Goal: Complete application form: Complete application form

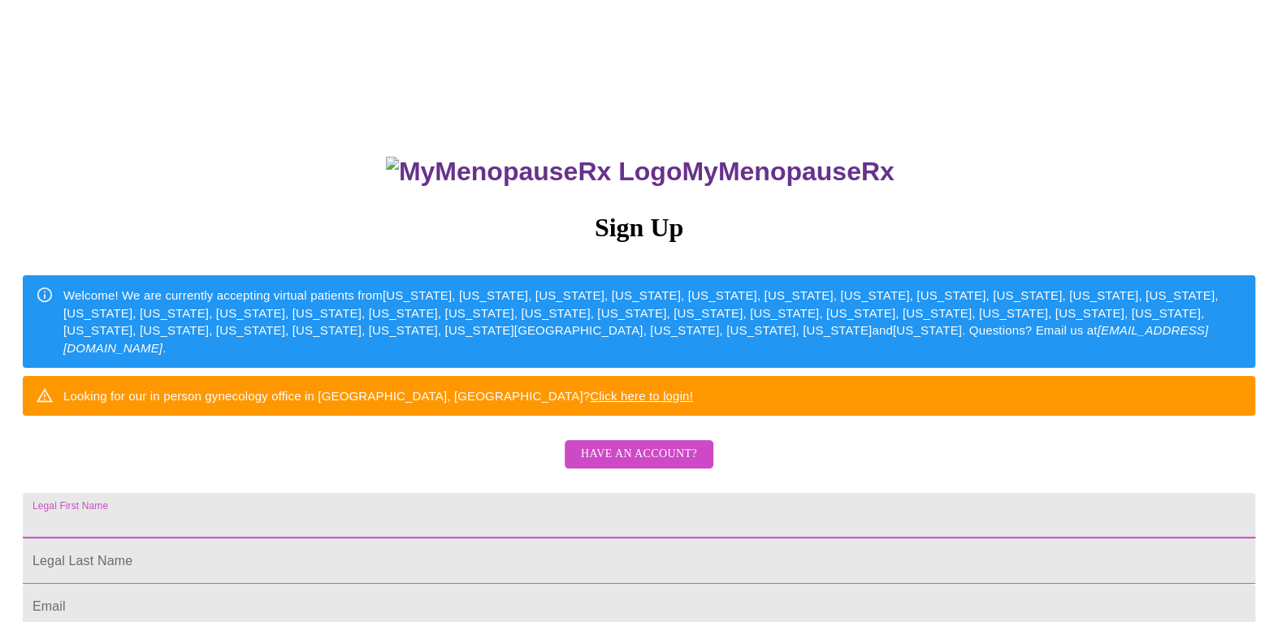
click at [592, 539] on input "Legal First Name" at bounding box center [639, 516] width 1233 height 46
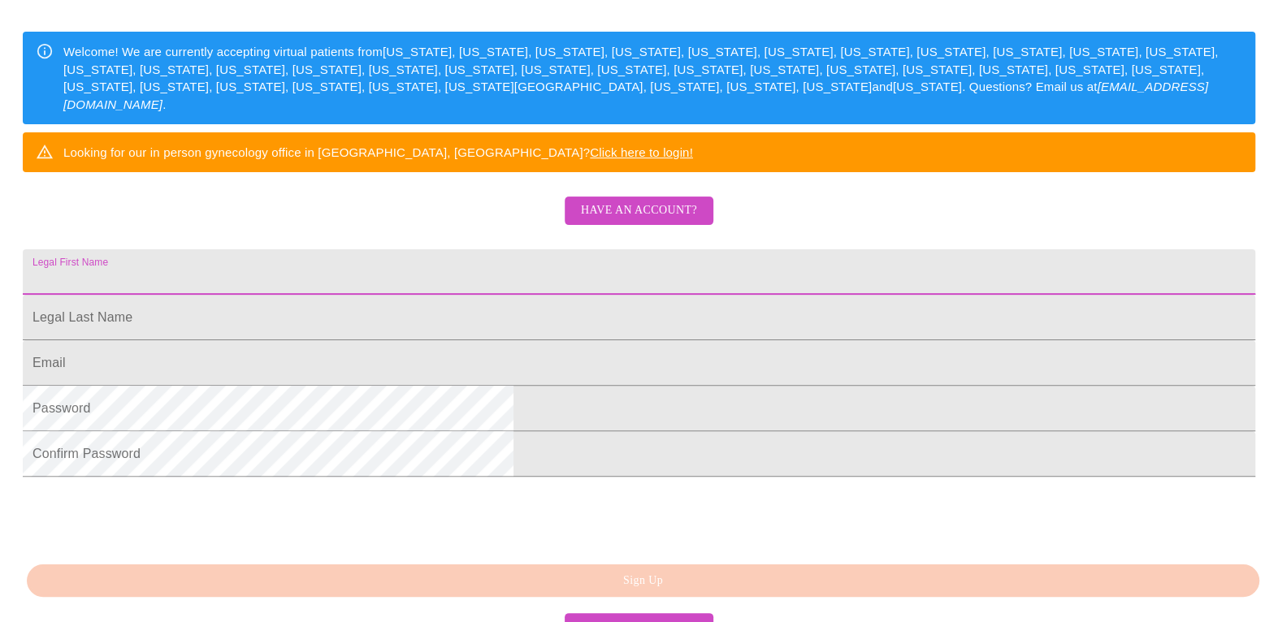
click at [649, 221] on span "Have an account?" at bounding box center [639, 211] width 116 height 20
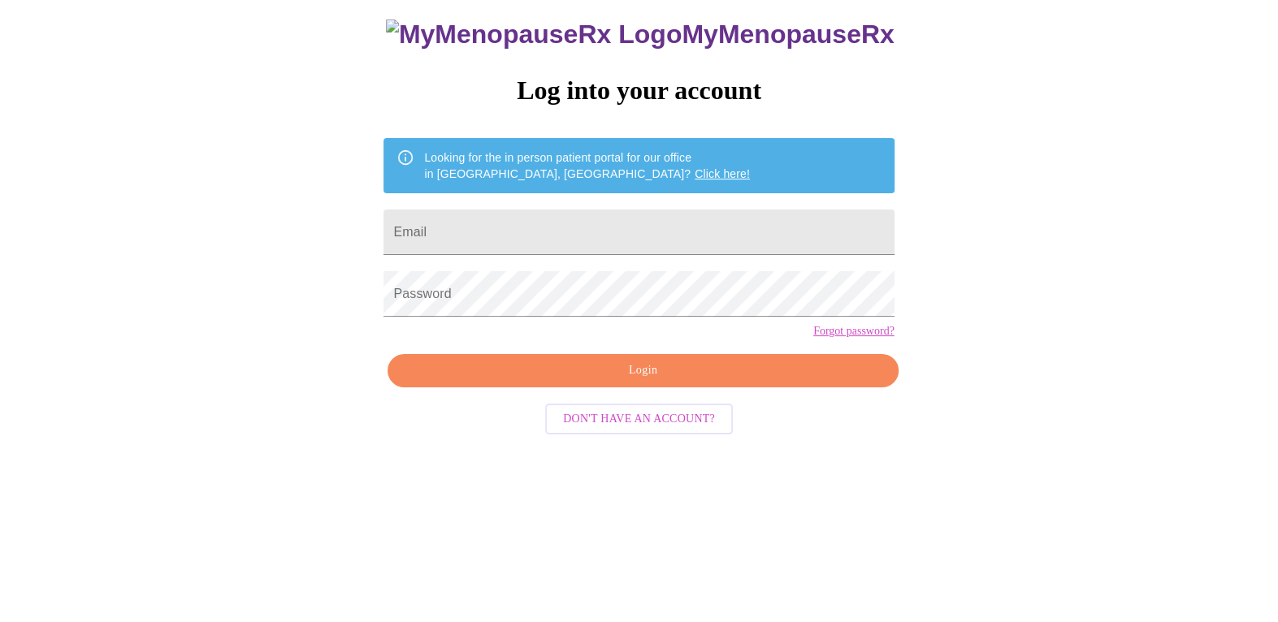
scroll to position [15, 0]
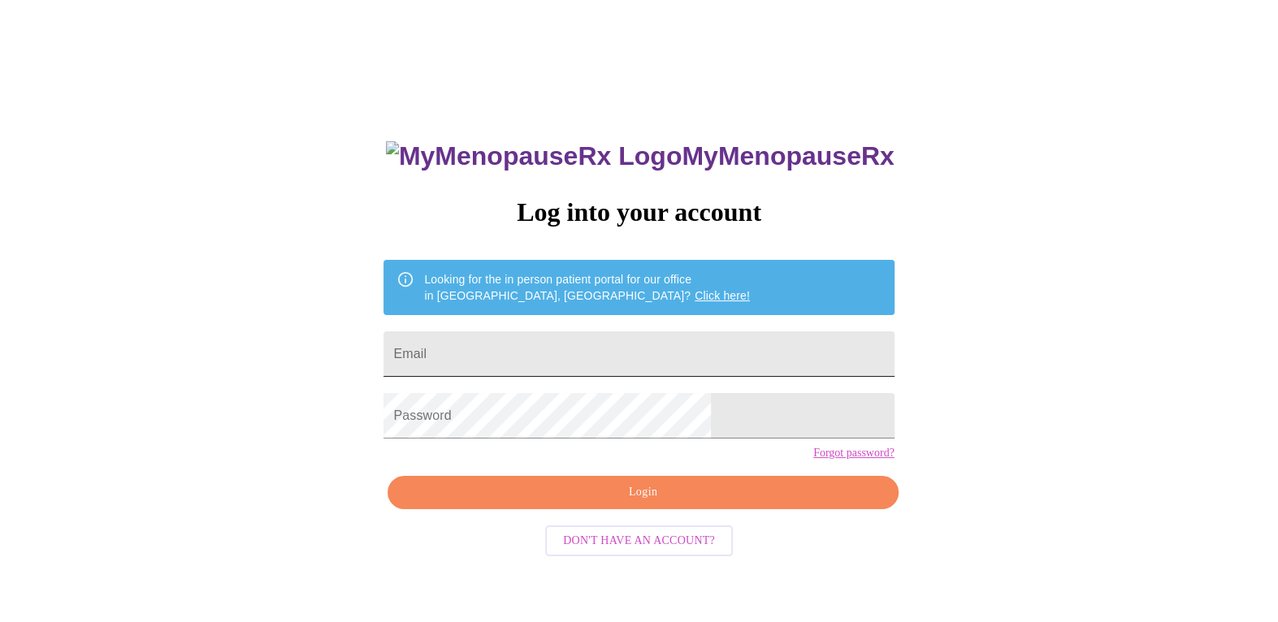
click at [610, 345] on input "Email" at bounding box center [639, 355] width 510 height 46
type input "[EMAIL_ADDRESS][DOMAIN_NAME]"
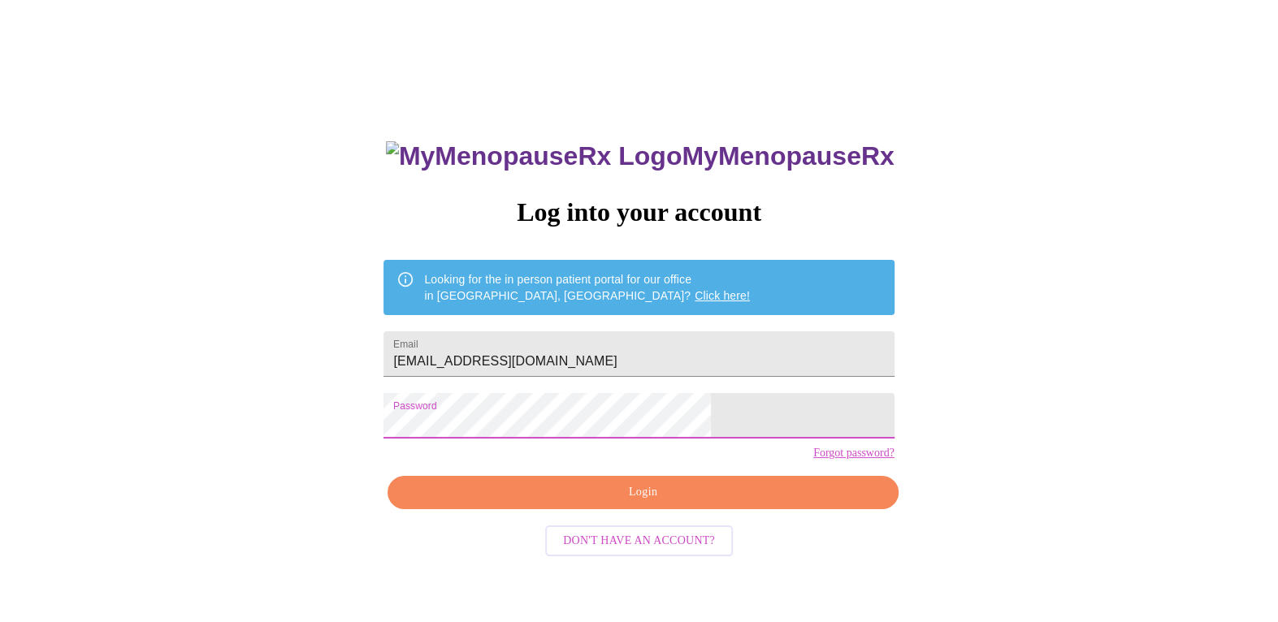
click at [661, 503] on span "Login" at bounding box center [642, 493] width 473 height 20
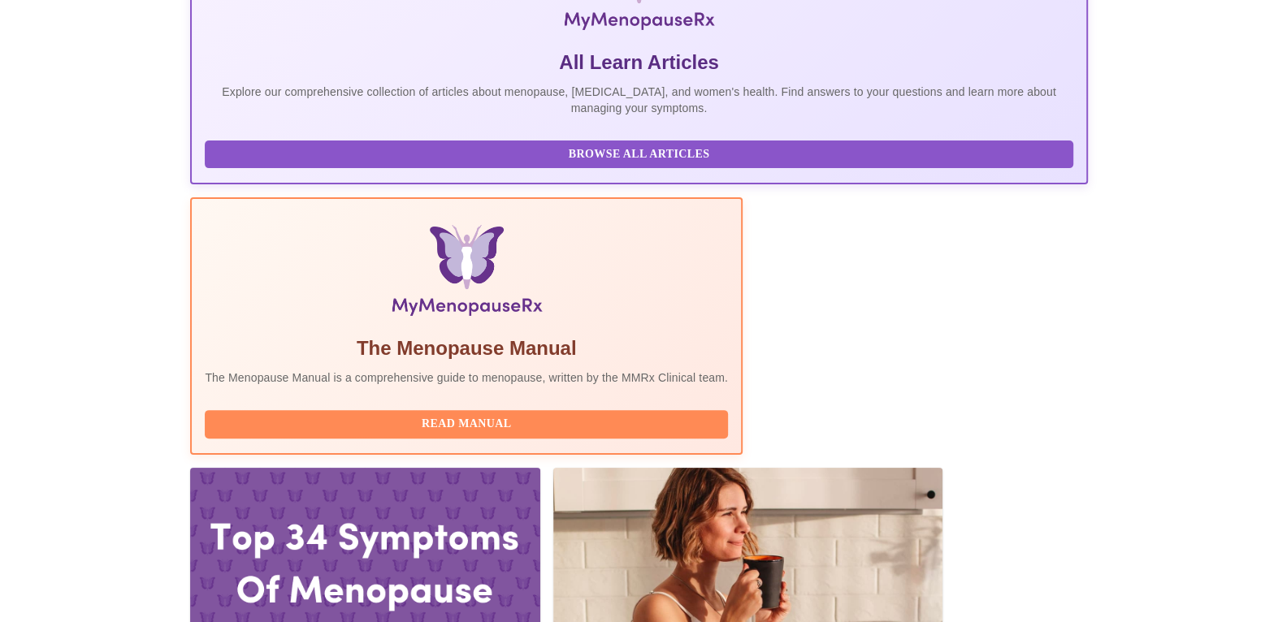
scroll to position [325, 0]
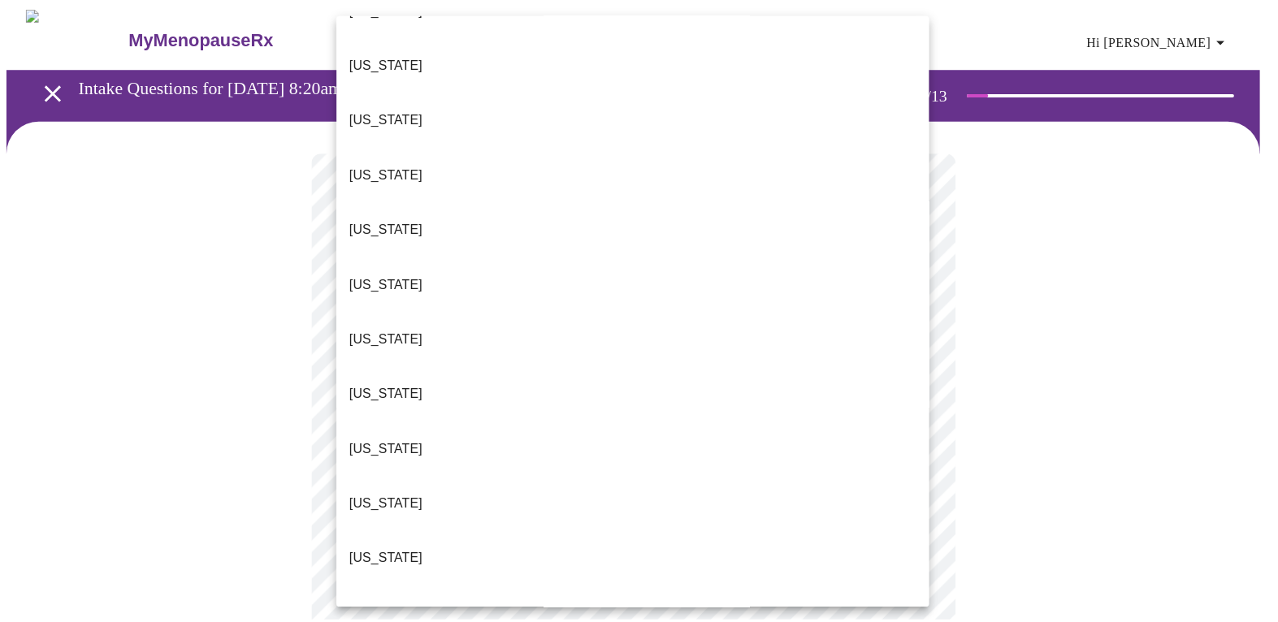
scroll to position [650, 0]
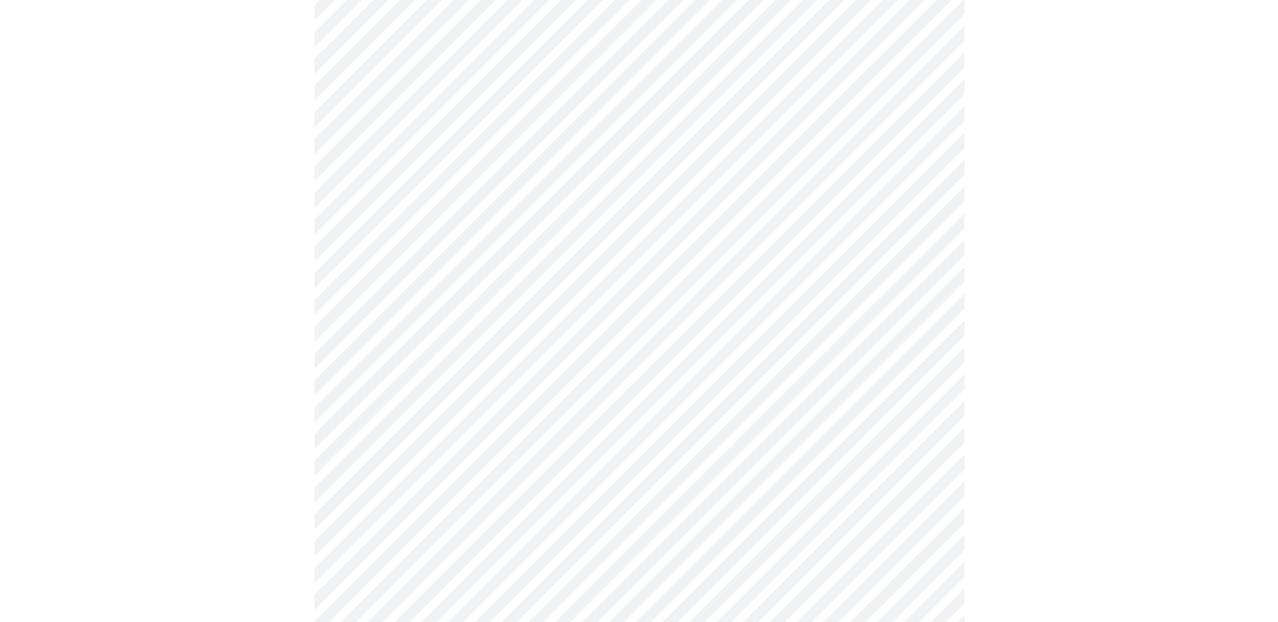
scroll to position [244, 0]
click at [921, 227] on body "MyMenopauseRx Appointments Messaging Labs Uploads Medications Community Refer a…" at bounding box center [639, 560] width 1265 height 1594
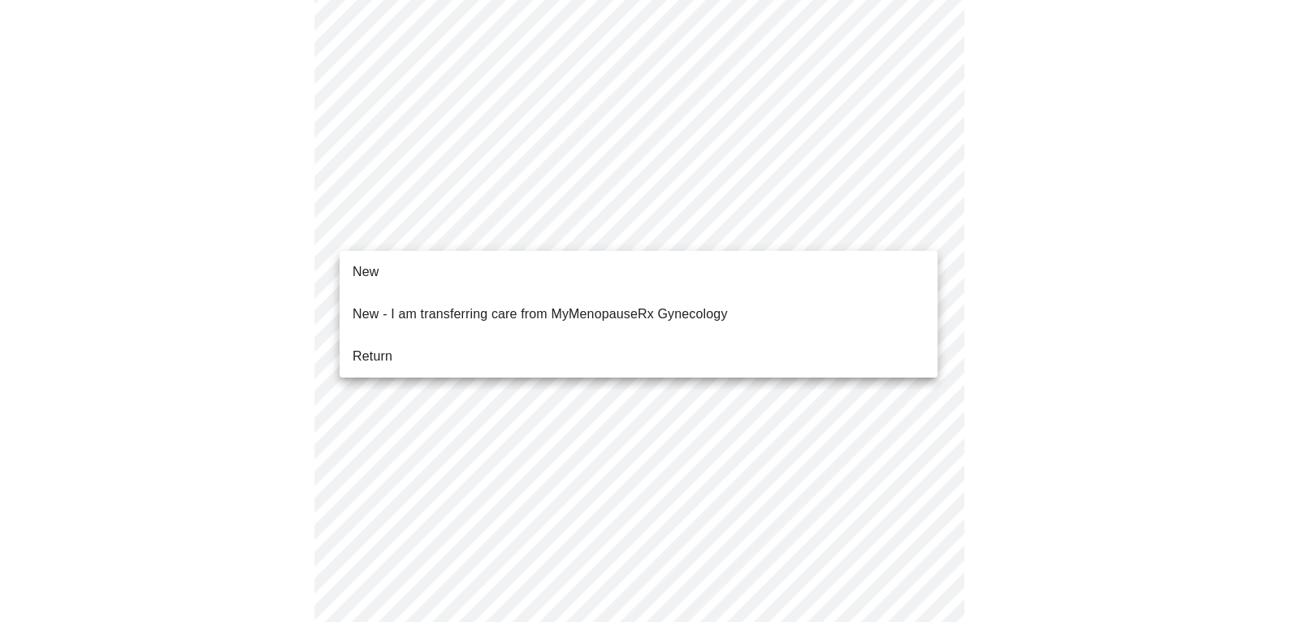
click at [375, 347] on span "Return" at bounding box center [373, 357] width 40 height 20
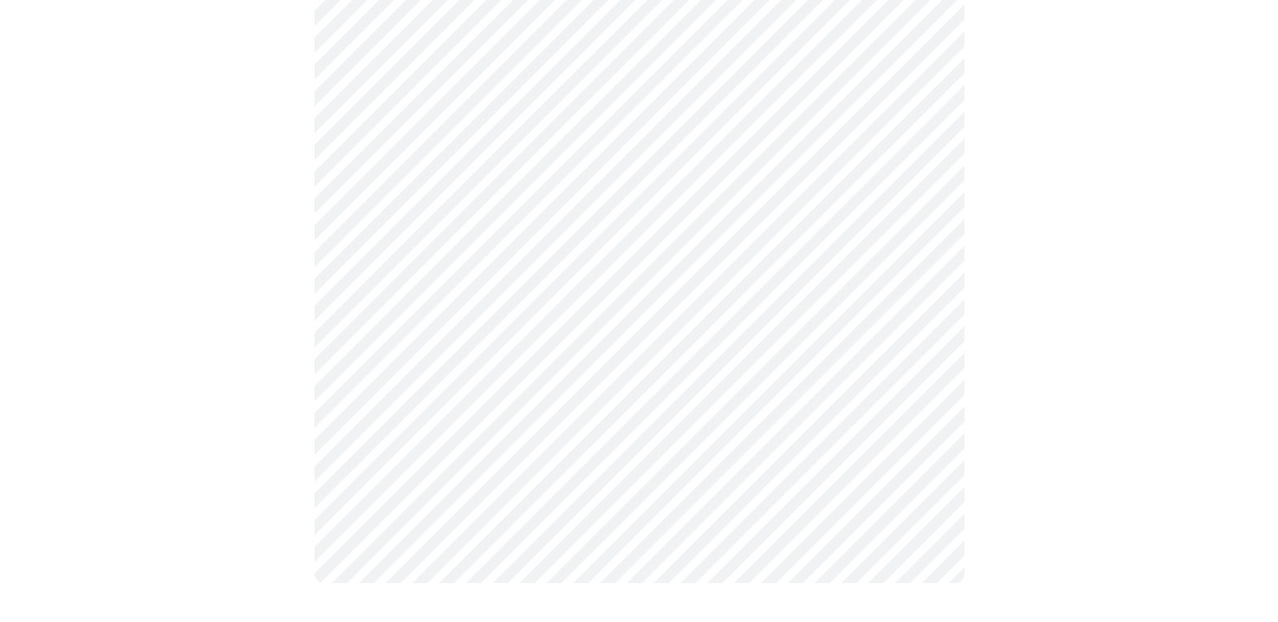
scroll to position [0, 0]
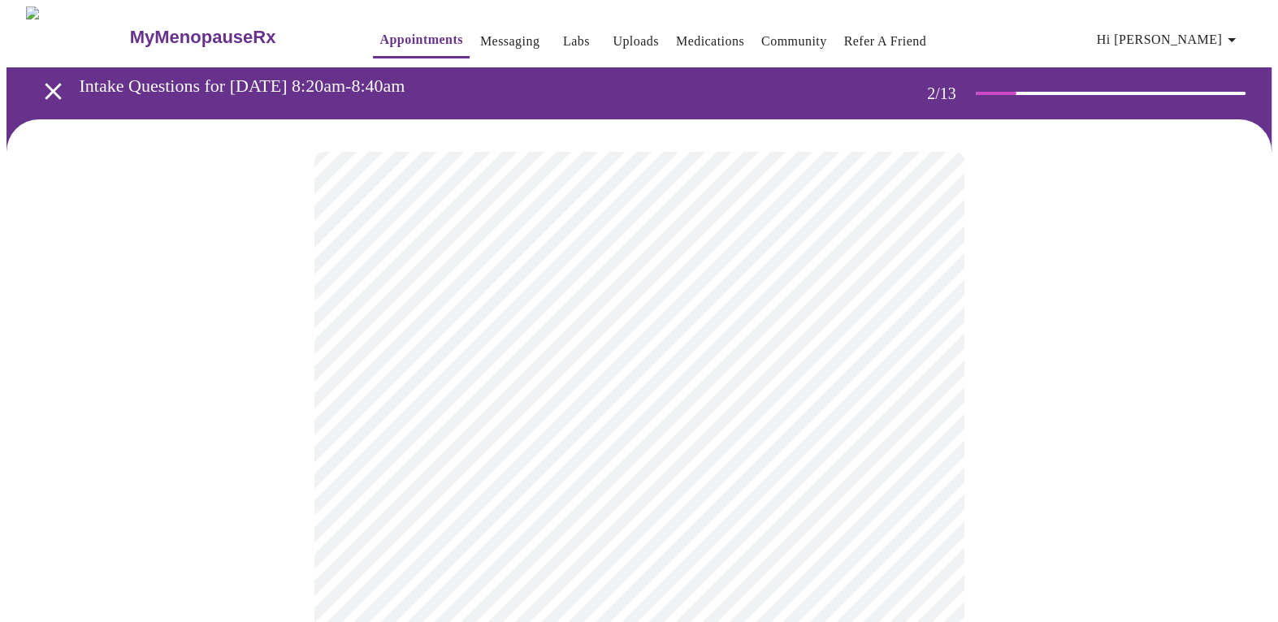
click at [921, 330] on body "MyMenopauseRx Appointments Messaging Labs Uploads Medications Community Refer a…" at bounding box center [639, 570] width 1265 height 1126
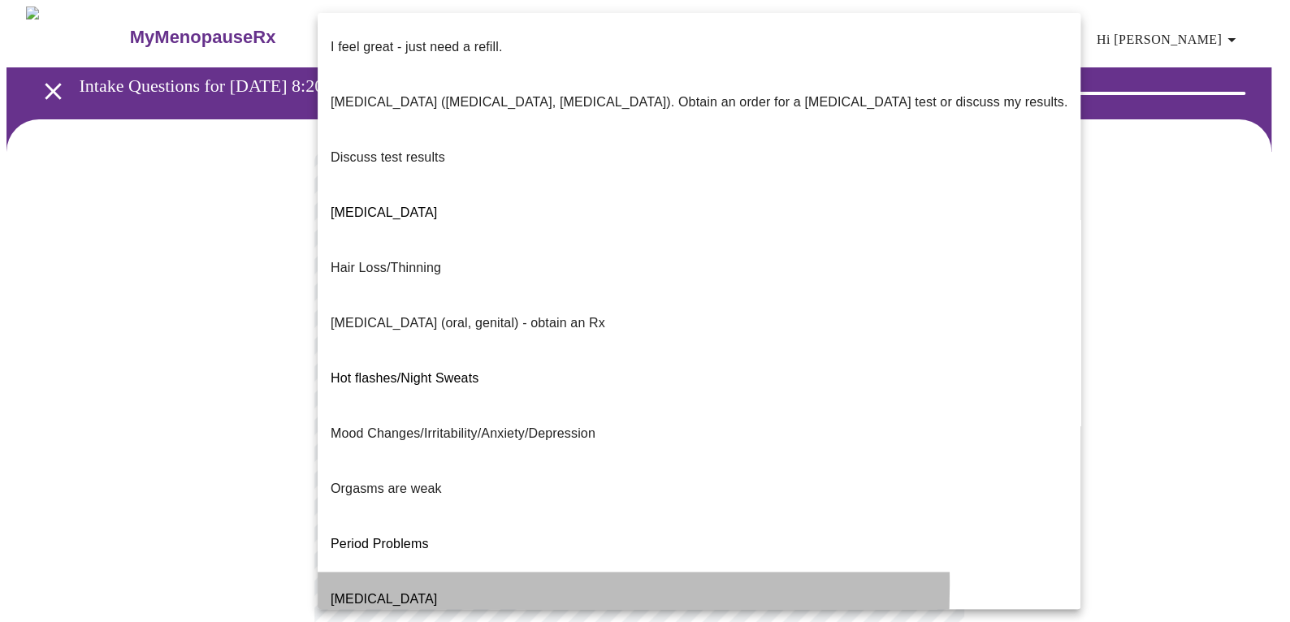
click at [348, 592] on span "[MEDICAL_DATA]" at bounding box center [384, 599] width 106 height 14
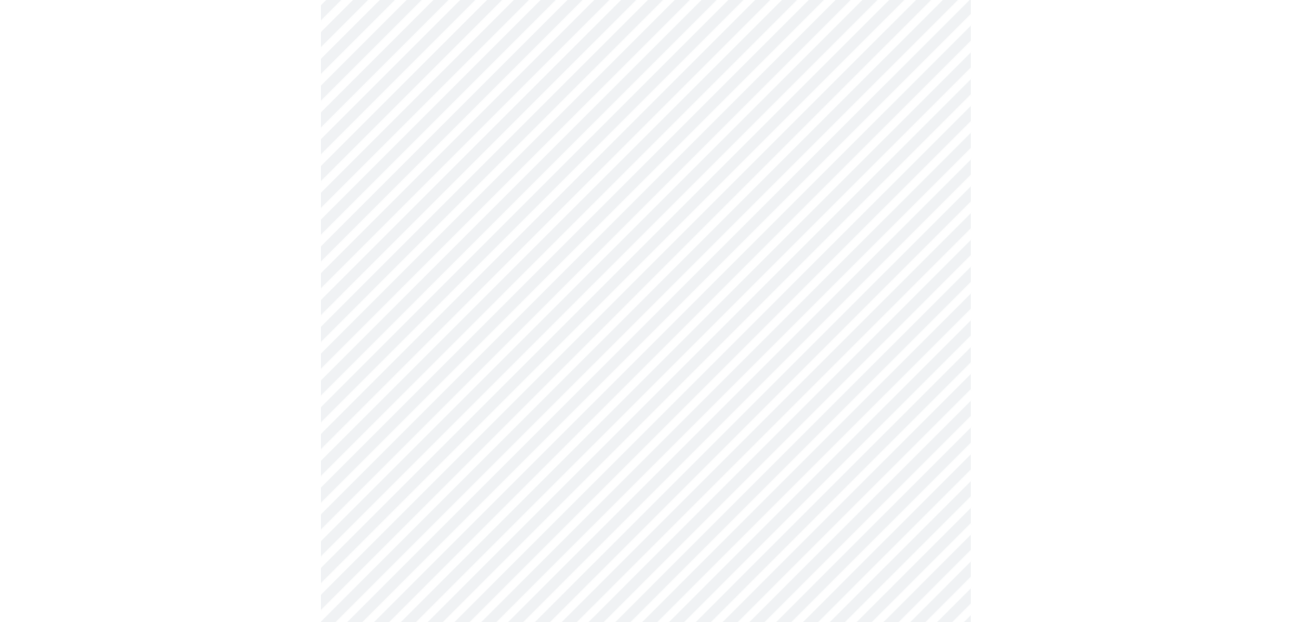
scroll to position [244, 0]
click at [922, 229] on body "MyMenopauseRx Appointments Messaging Labs Uploads Medications Community Refer a…" at bounding box center [645, 321] width 1277 height 1116
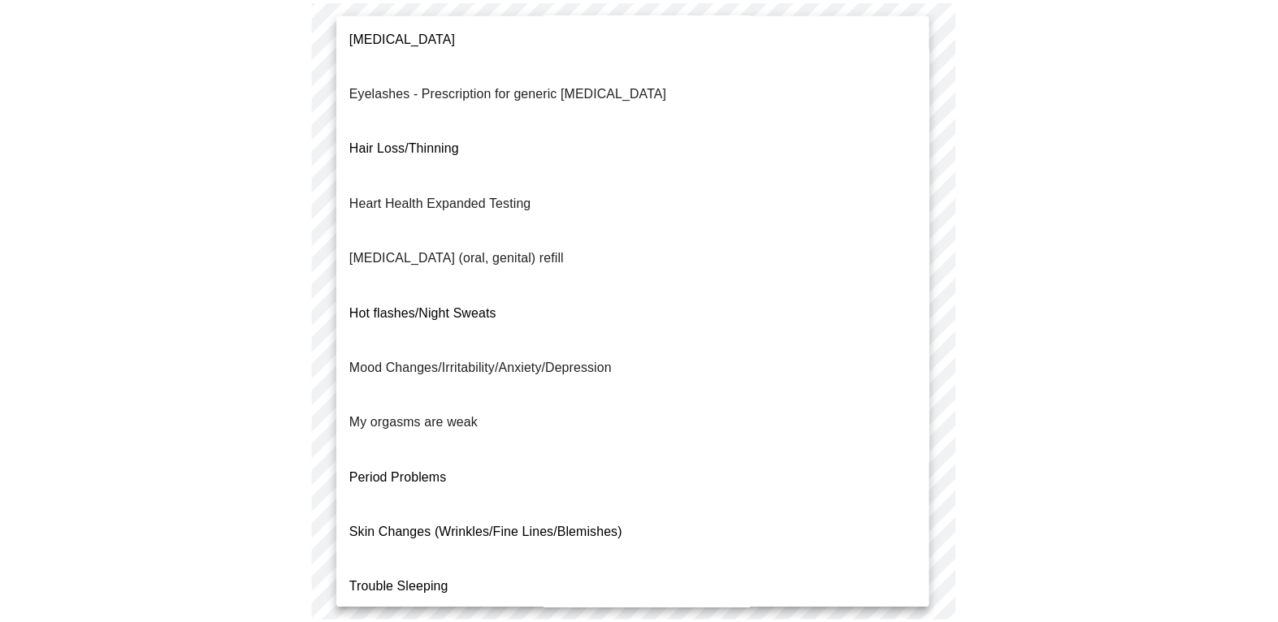
scroll to position [0, 0]
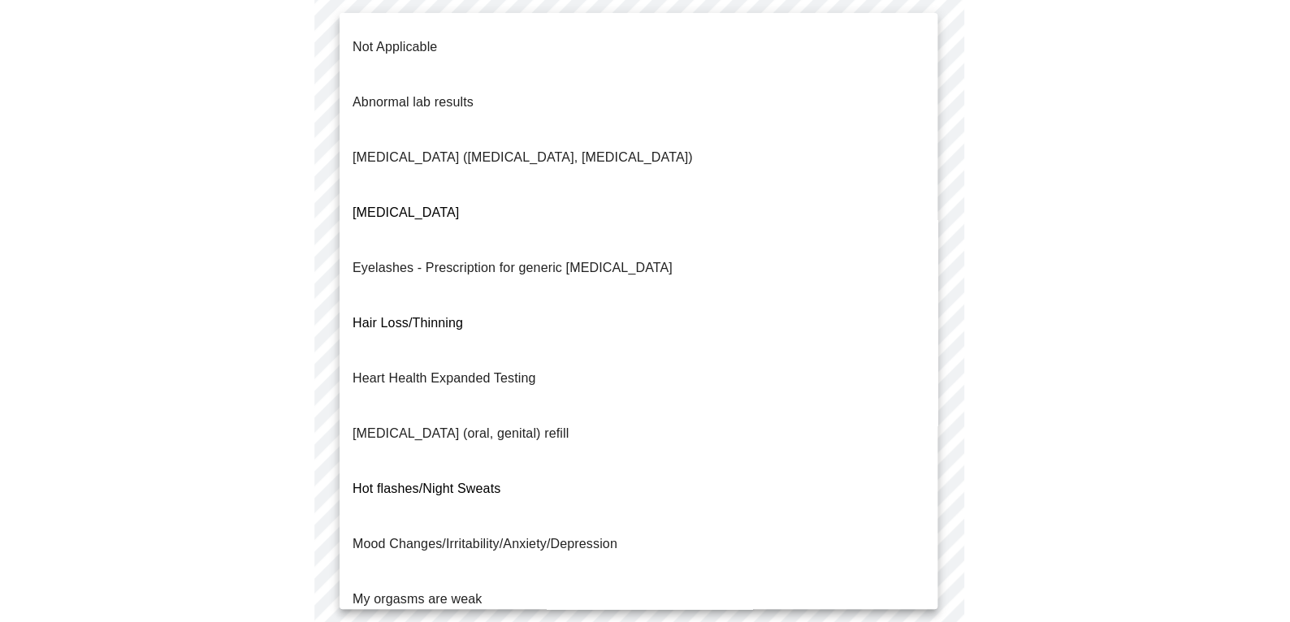
click at [407, 37] on p "Not Applicable" at bounding box center [395, 47] width 85 height 20
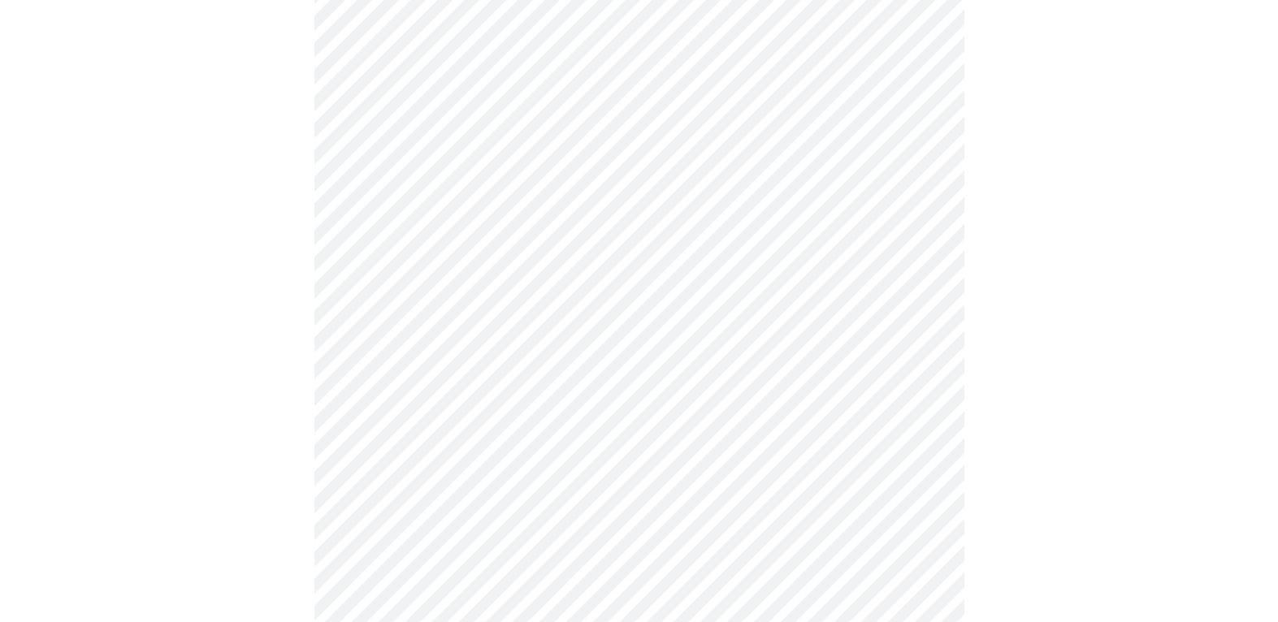
click at [998, 240] on div at bounding box center [639, 373] width 1265 height 995
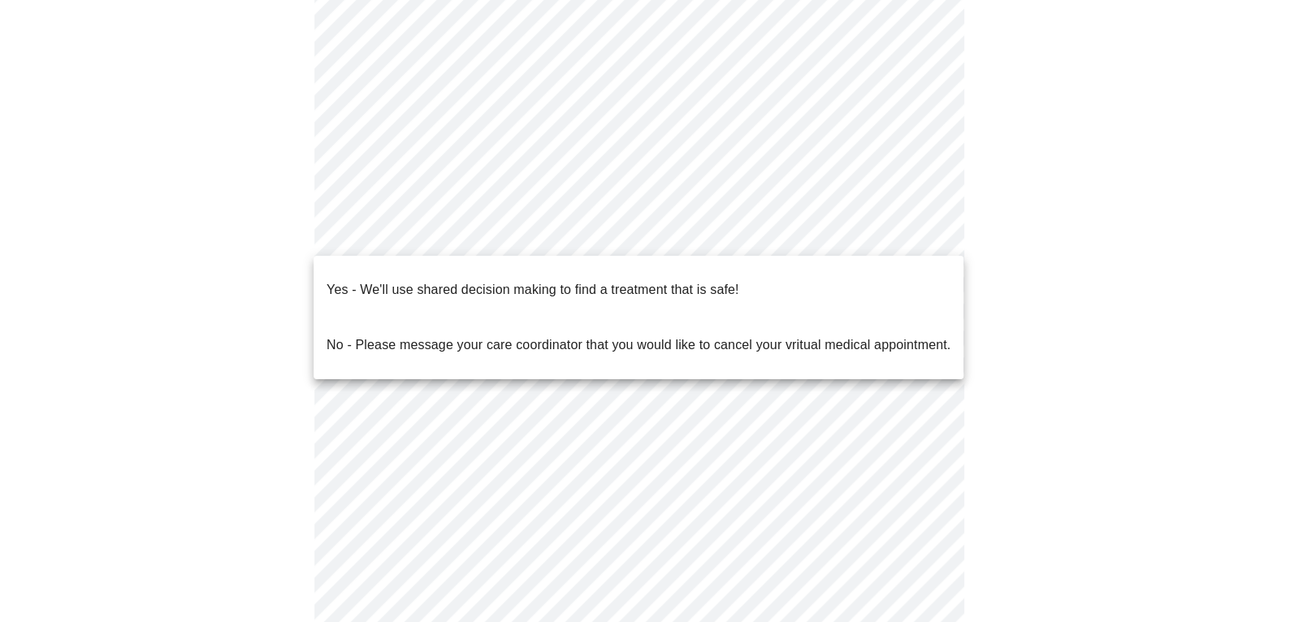
click at [921, 232] on body "MyMenopauseRx Appointments Messaging Labs Uploads Medications Community Refer a…" at bounding box center [645, 154] width 1277 height 1107
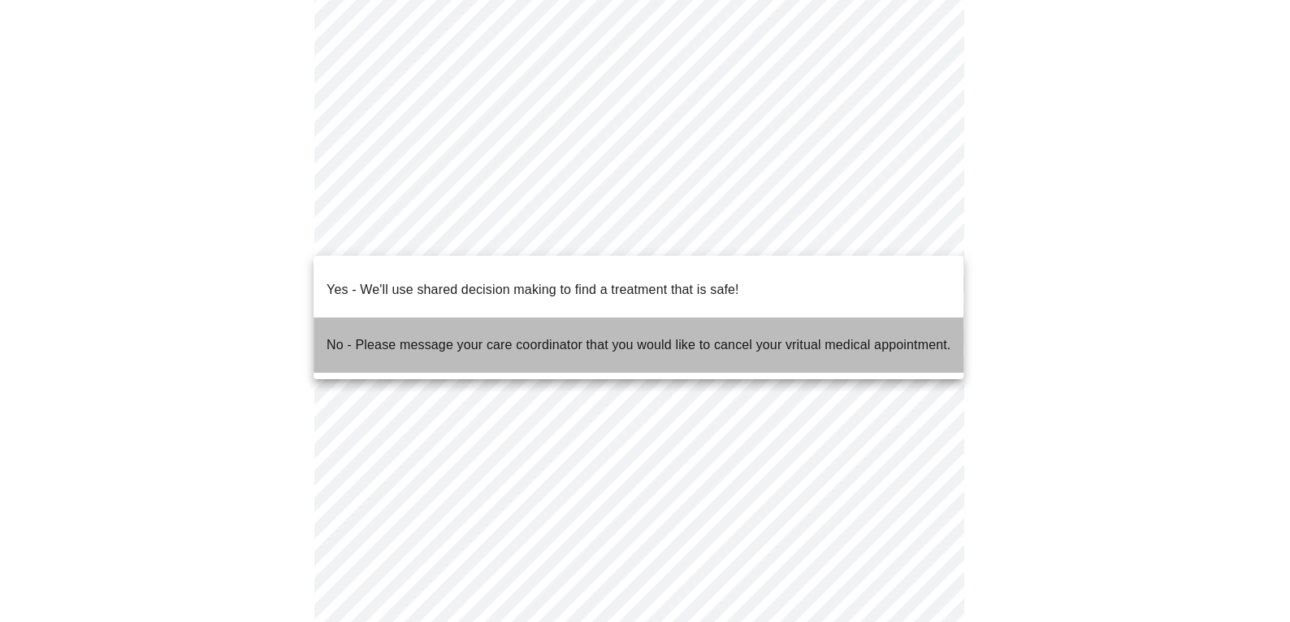
click at [375, 336] on p "No - Please message your care coordinator that you would like to cancel your vr…" at bounding box center [639, 346] width 624 height 20
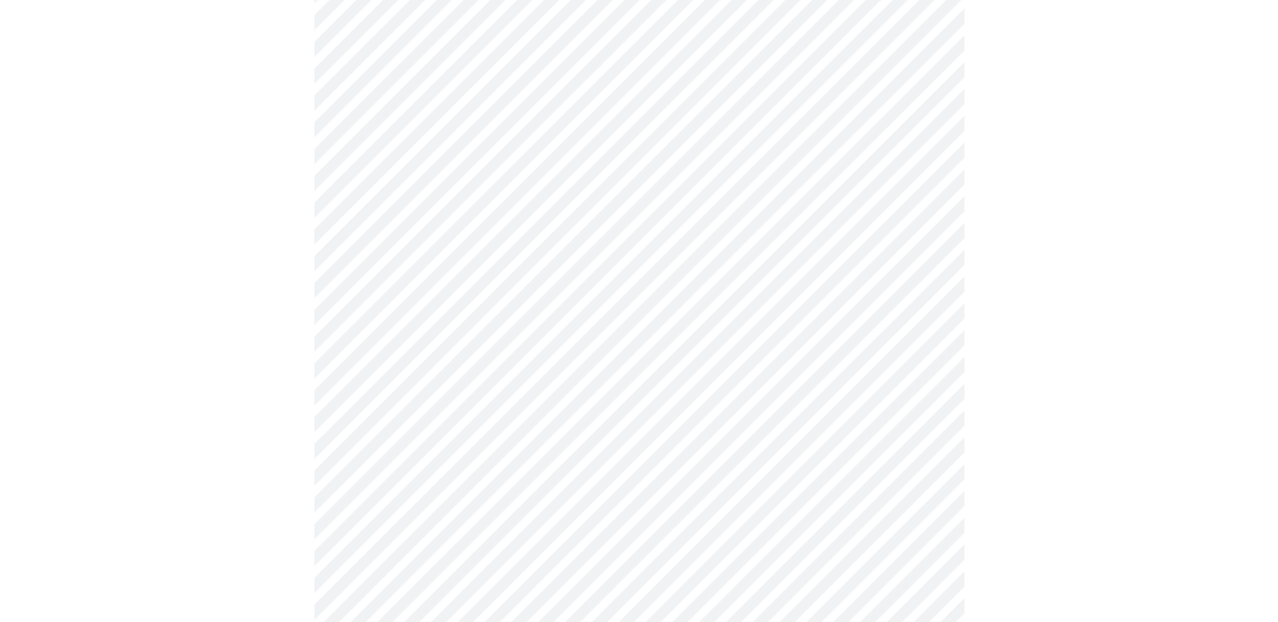
click at [922, 238] on body "MyMenopauseRx Appointments Messaging Labs Uploads Medications Community Refer a…" at bounding box center [639, 150] width 1265 height 1098
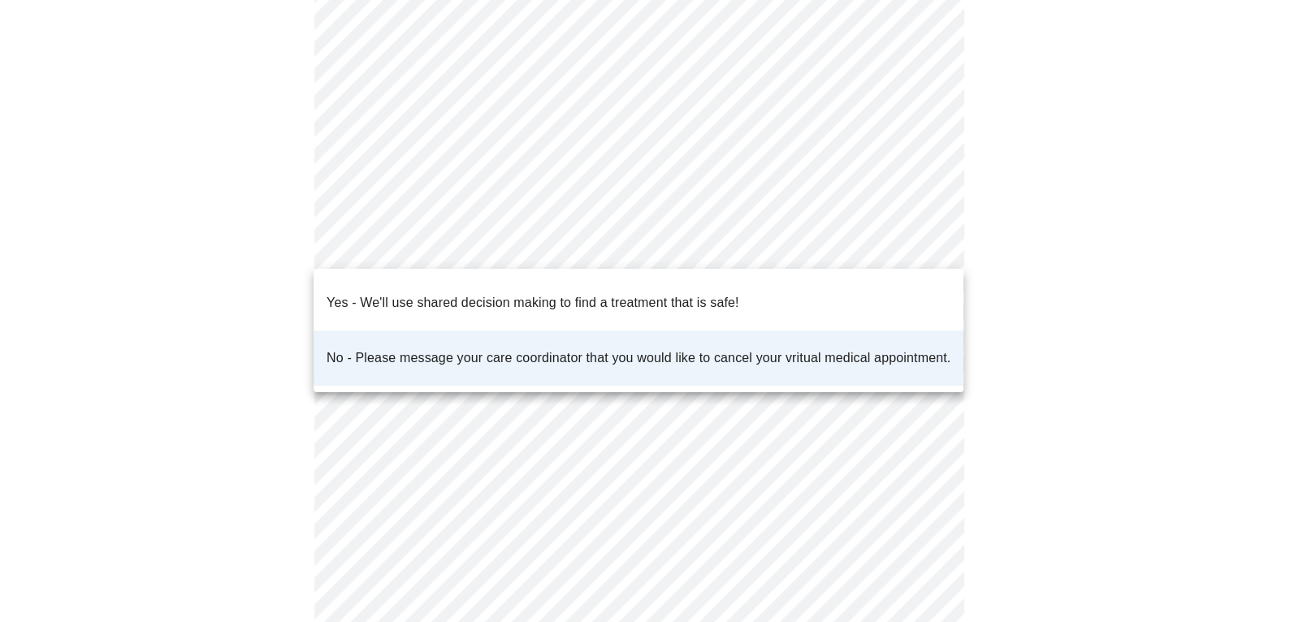
click at [455, 293] on p "Yes - We'll use shared decision making to find a treatment that is safe!" at bounding box center [533, 303] width 412 height 20
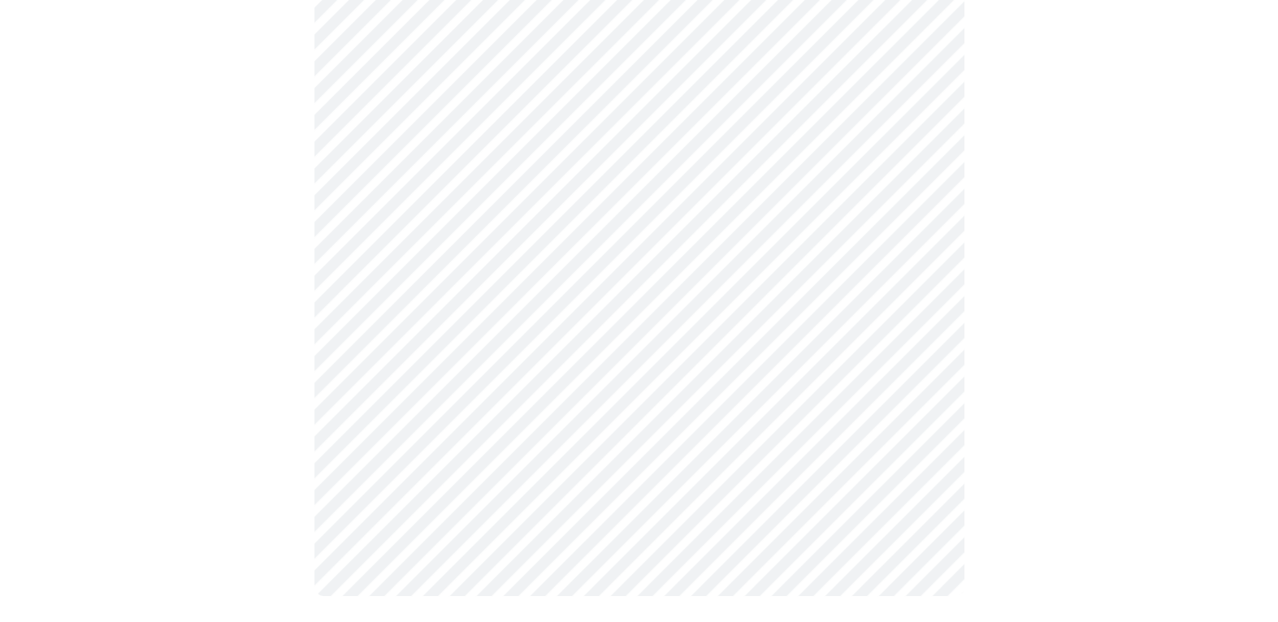
scroll to position [0, 0]
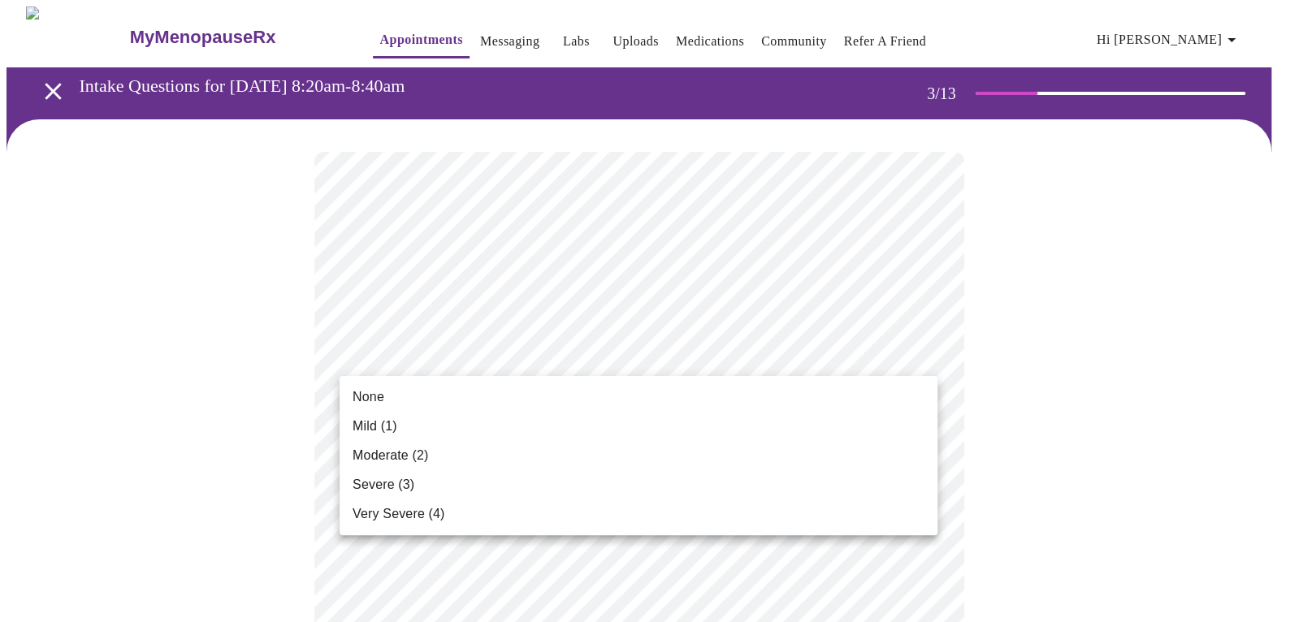
click at [369, 395] on span "None" at bounding box center [369, 398] width 32 height 20
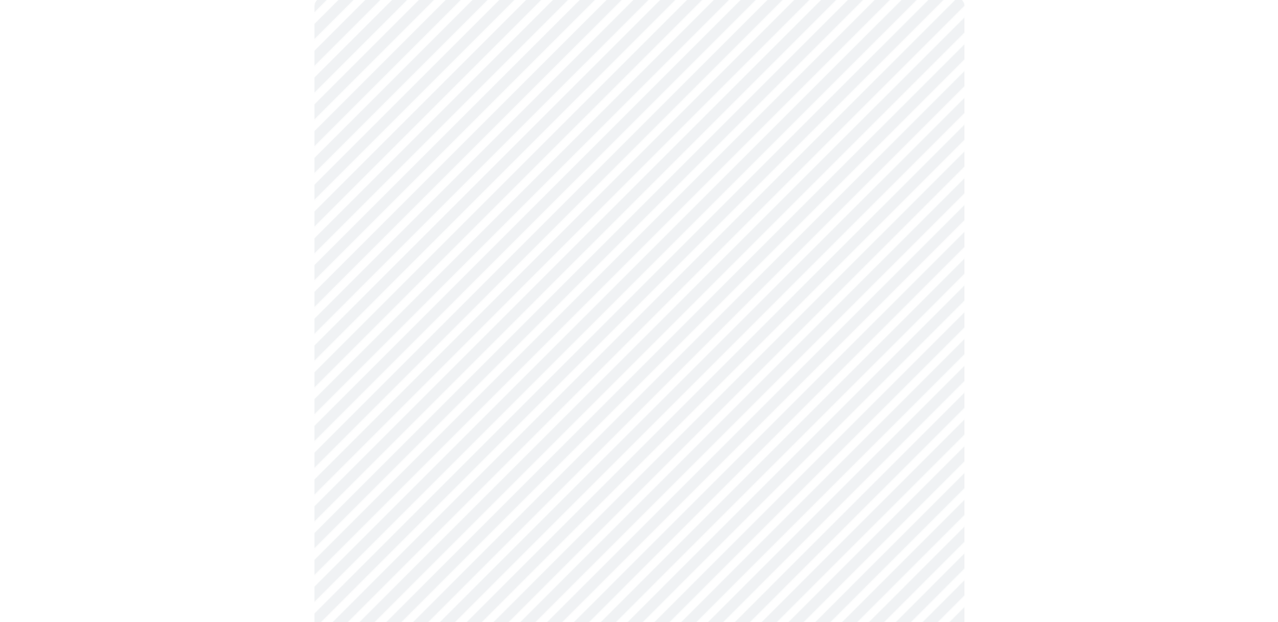
scroll to position [163, 0]
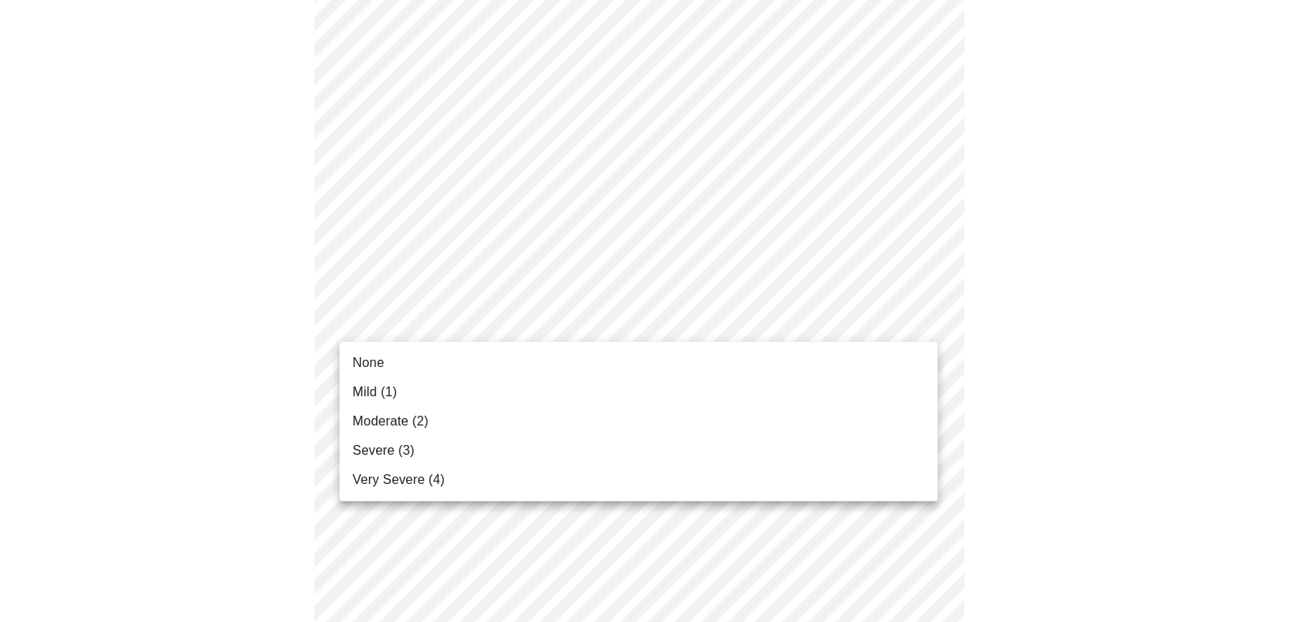
click at [385, 360] on li "None" at bounding box center [639, 363] width 598 height 29
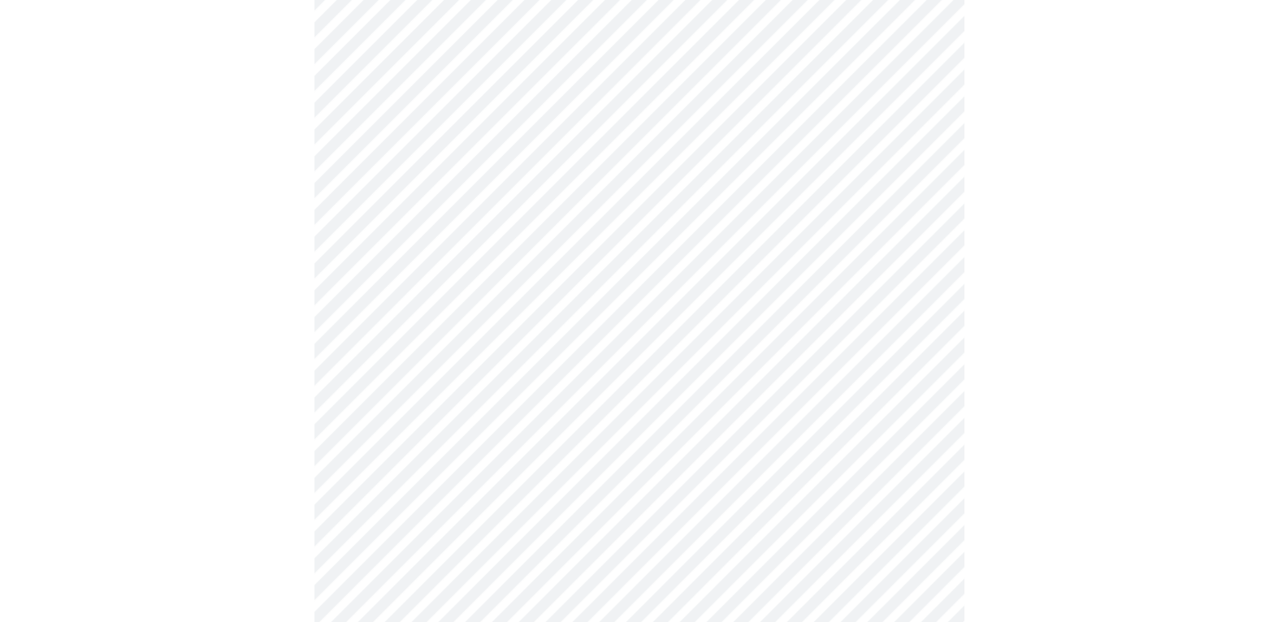
scroll to position [325, 0]
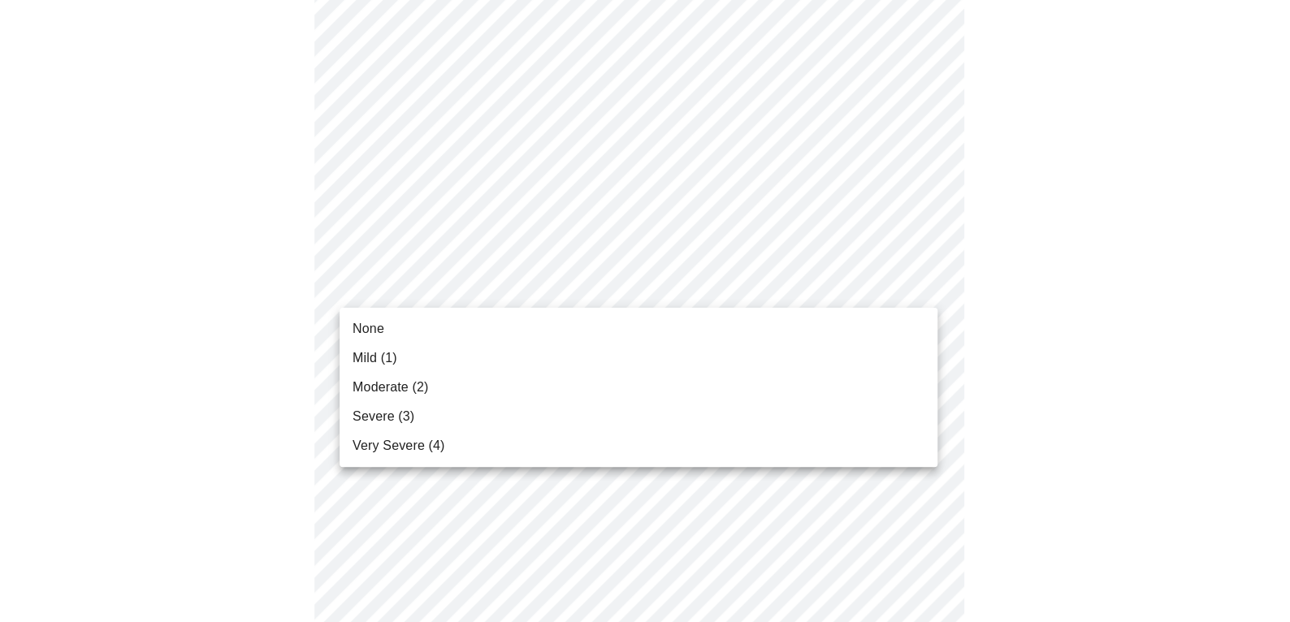
click at [365, 355] on span "Mild (1)" at bounding box center [375, 359] width 45 height 20
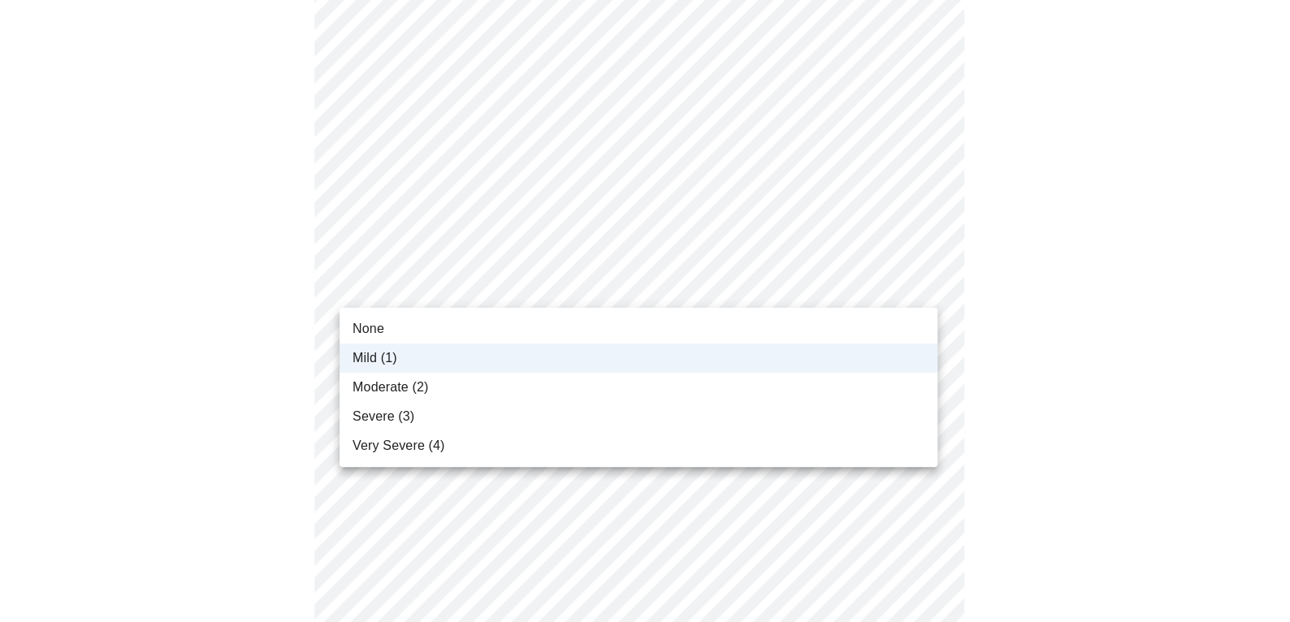
click at [397, 385] on span "Moderate (2)" at bounding box center [391, 388] width 76 height 20
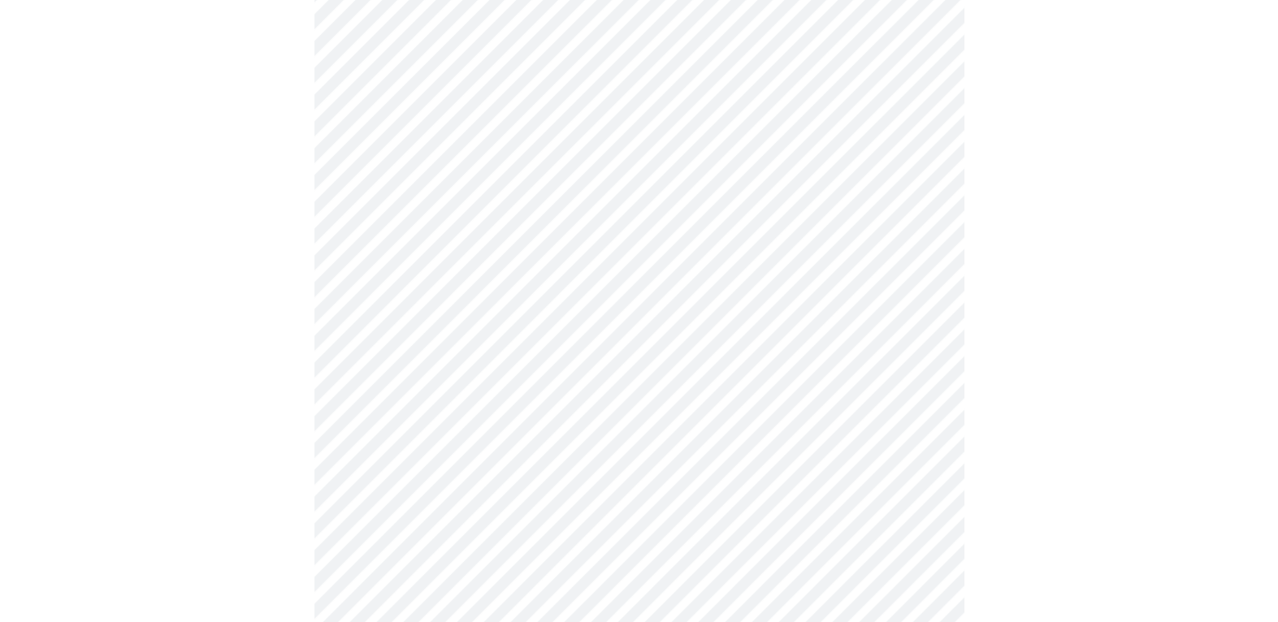
scroll to position [405, 0]
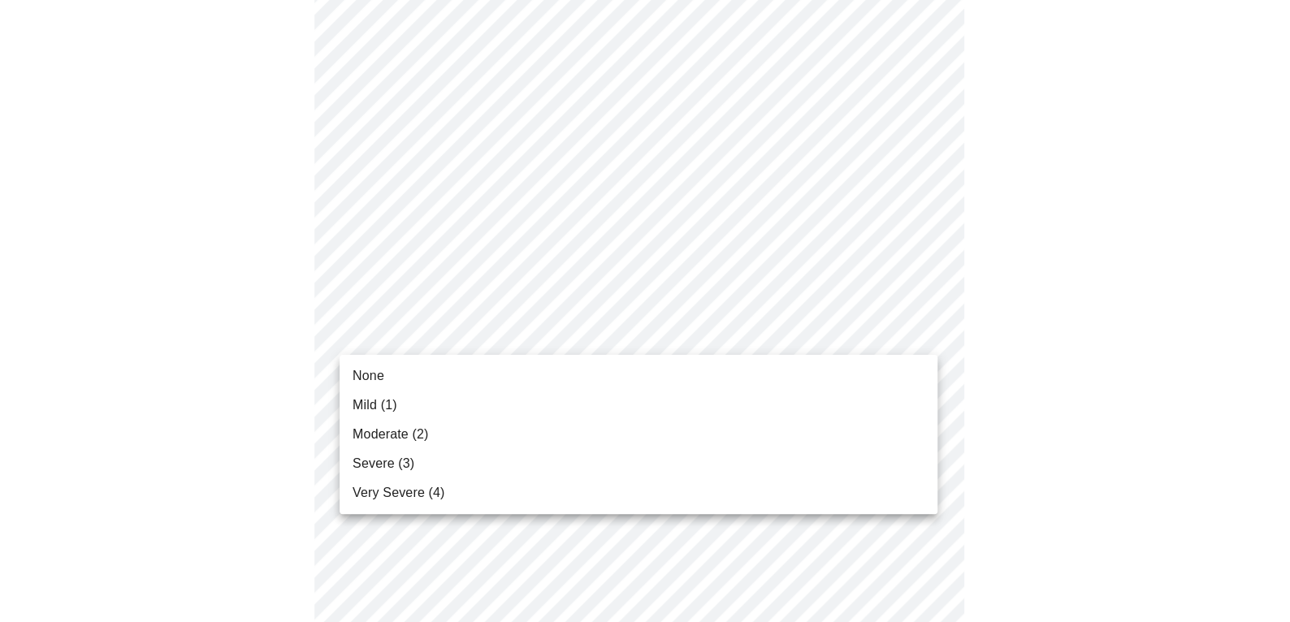
click at [374, 378] on span "None" at bounding box center [369, 376] width 32 height 20
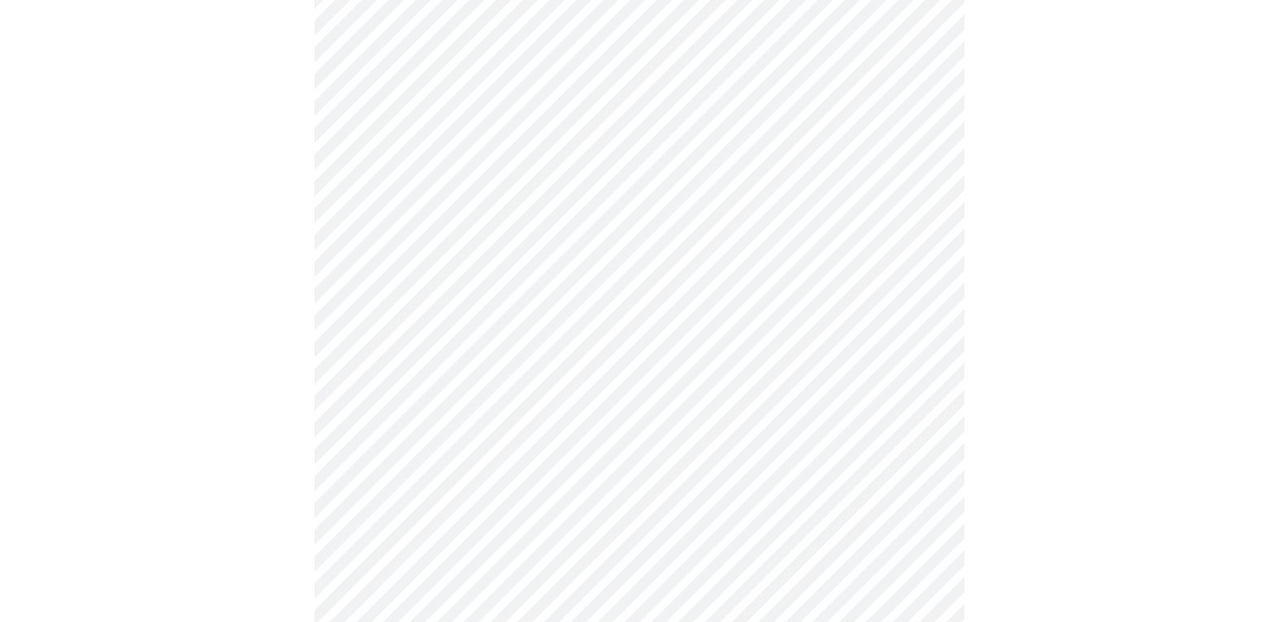
scroll to position [569, 0]
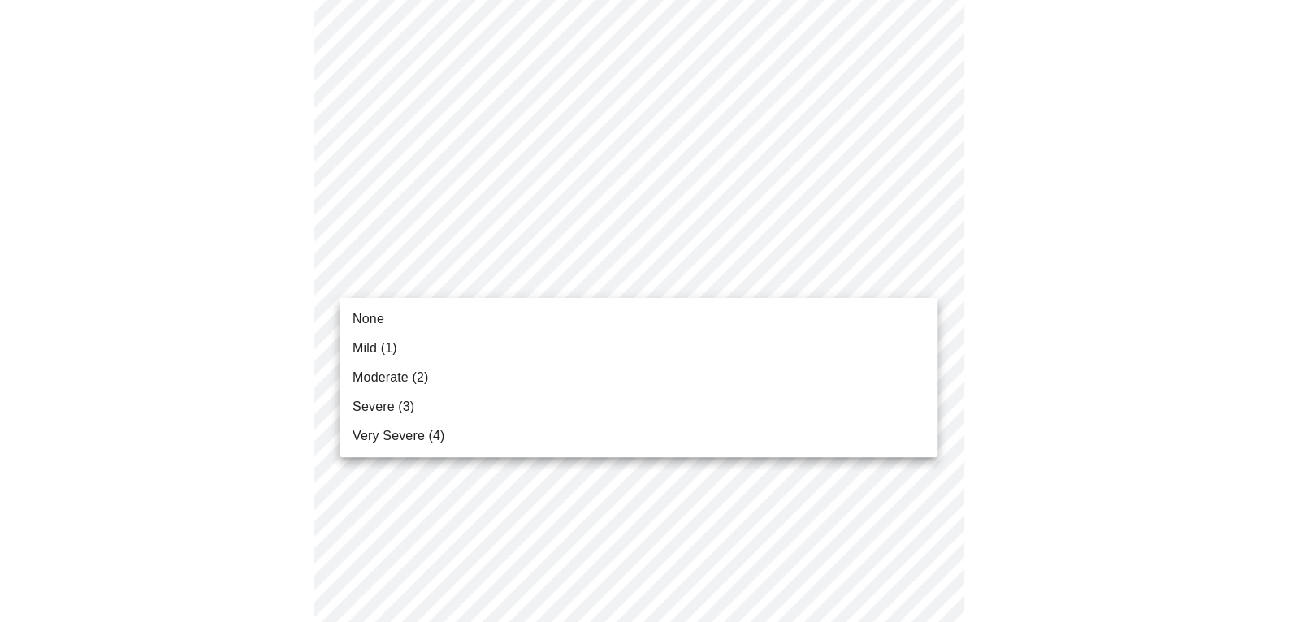
click at [921, 273] on body "MyMenopauseRx Appointments Messaging Labs Uploads Medications Community Refer a…" at bounding box center [645, 472] width 1277 height 2069
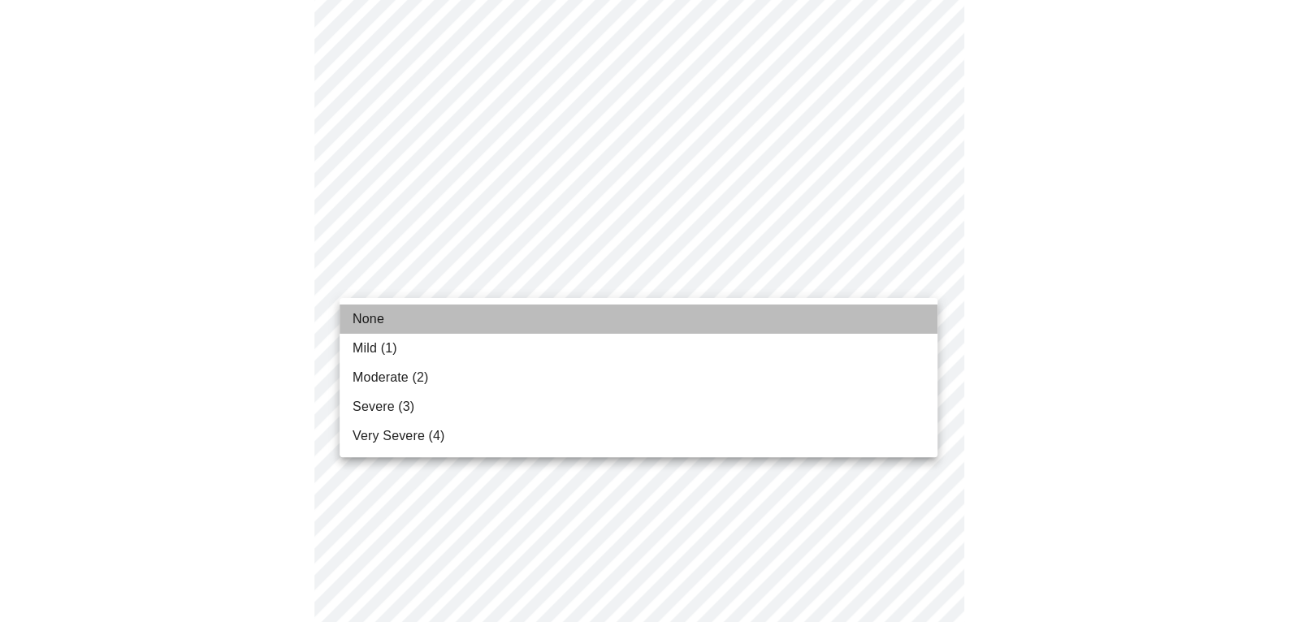
click at [374, 315] on span "None" at bounding box center [369, 320] width 32 height 20
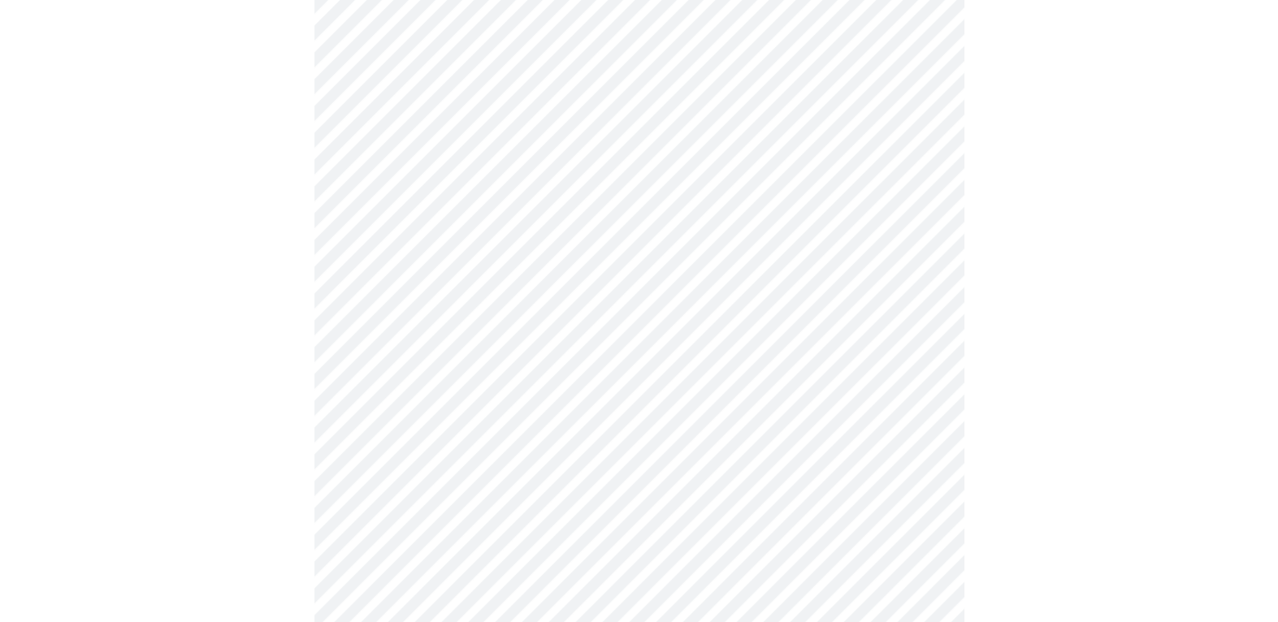
scroll to position [731, 0]
click at [921, 365] on body "MyMenopauseRx Appointments Messaging Labs Uploads Medications Community Refer a…" at bounding box center [639, 298] width 1265 height 2047
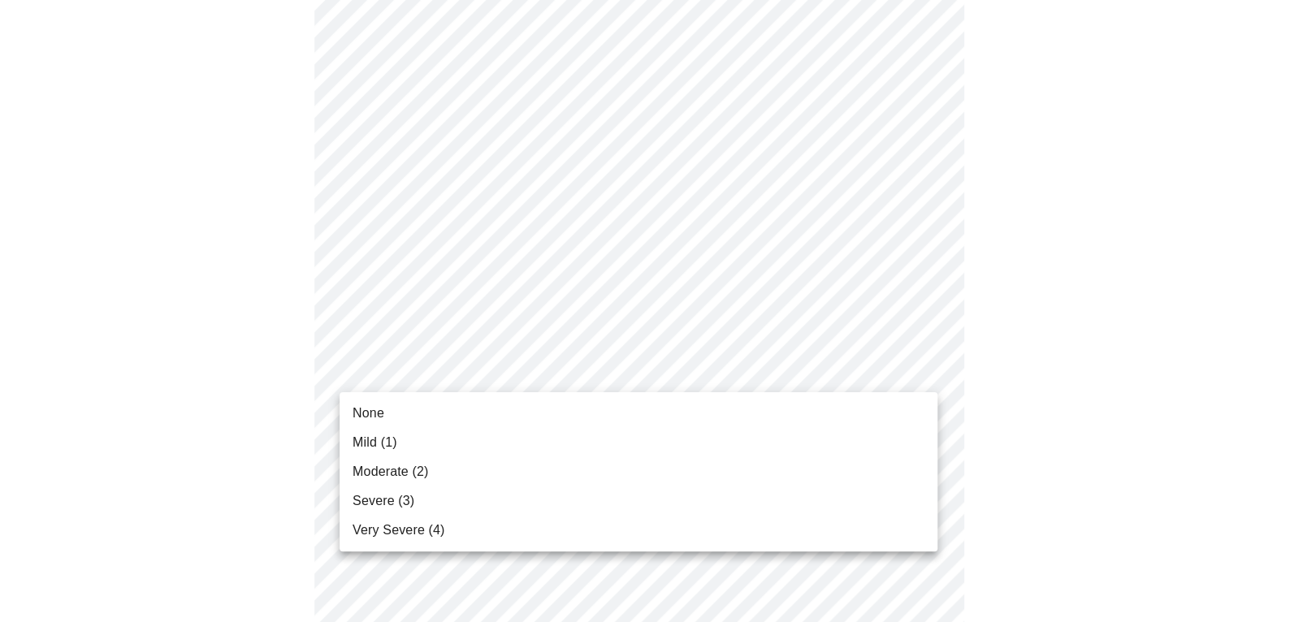
click at [370, 470] on span "Moderate (2)" at bounding box center [391, 472] width 76 height 20
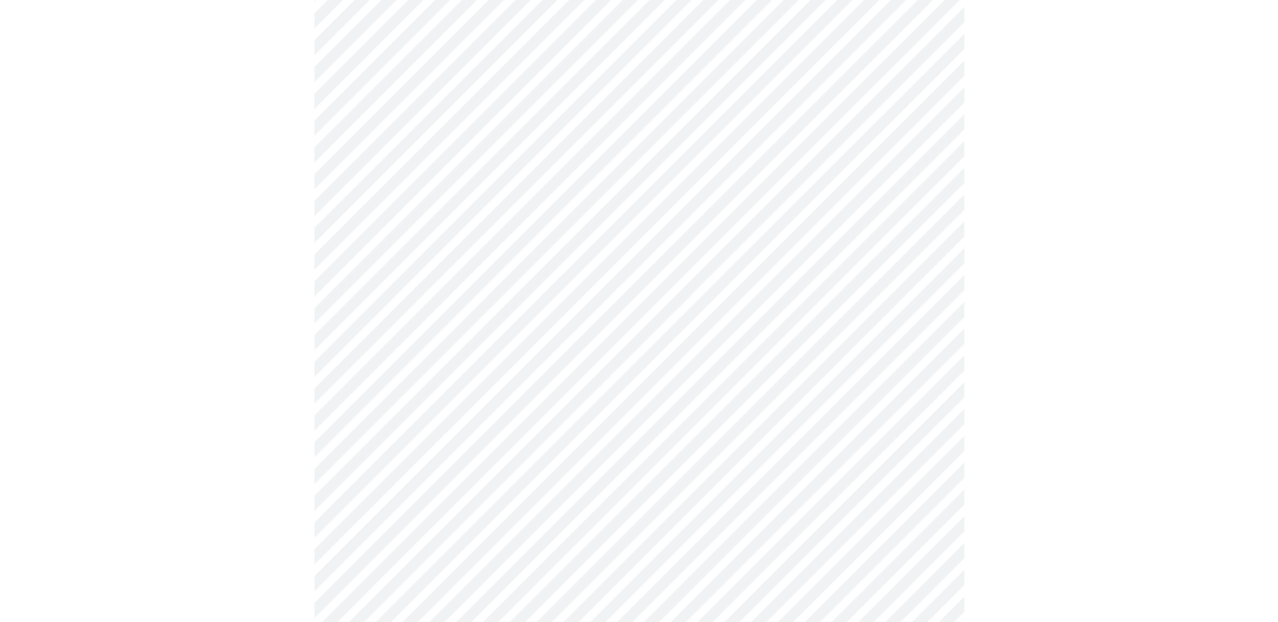
scroll to position [894, 0]
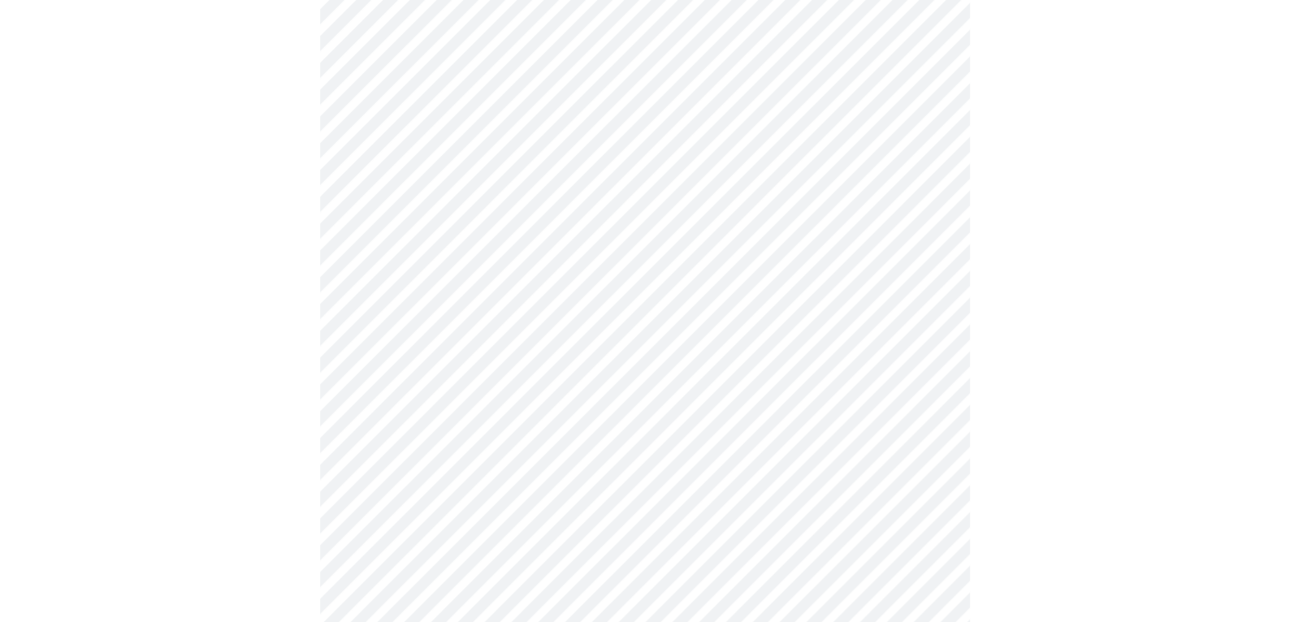
click at [925, 335] on body "MyMenopauseRx Appointments Messaging Labs Uploads Medications Community Refer a…" at bounding box center [645, 125] width 1277 height 2024
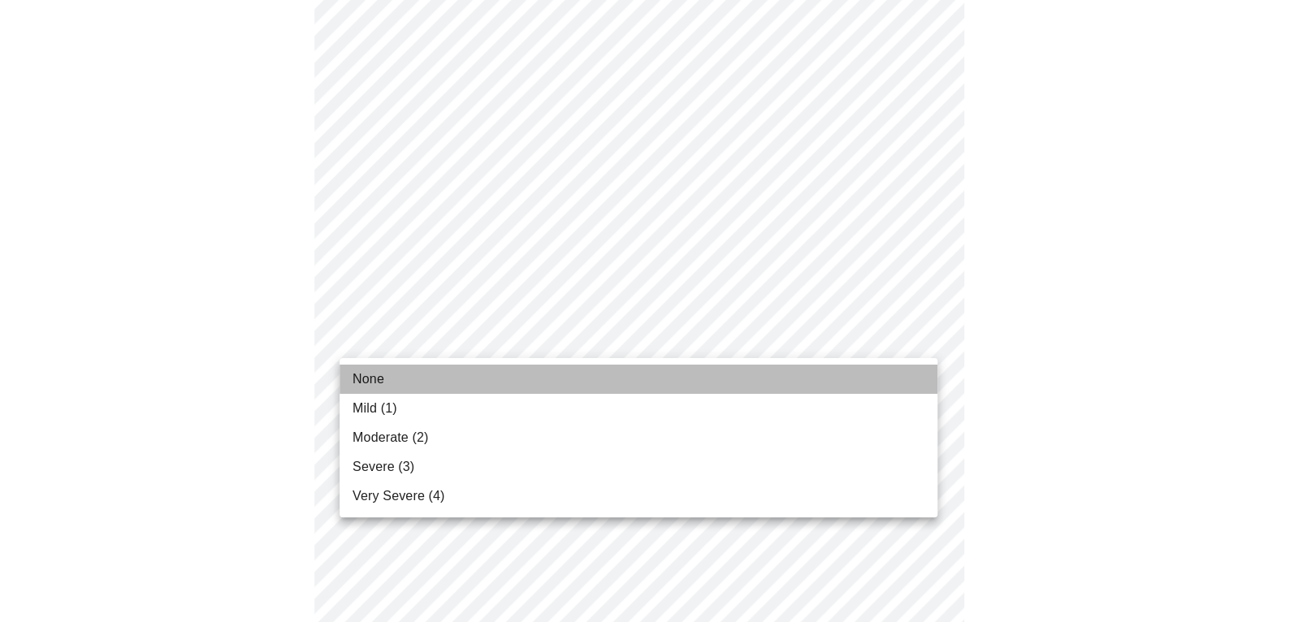
drag, startPoint x: 361, startPoint y: 387, endPoint x: 359, endPoint y: 400, distance: 13.1
click at [359, 400] on ul "None Mild (1) Moderate (2) Severe (3) Very Severe (4)" at bounding box center [639, 437] width 598 height 159
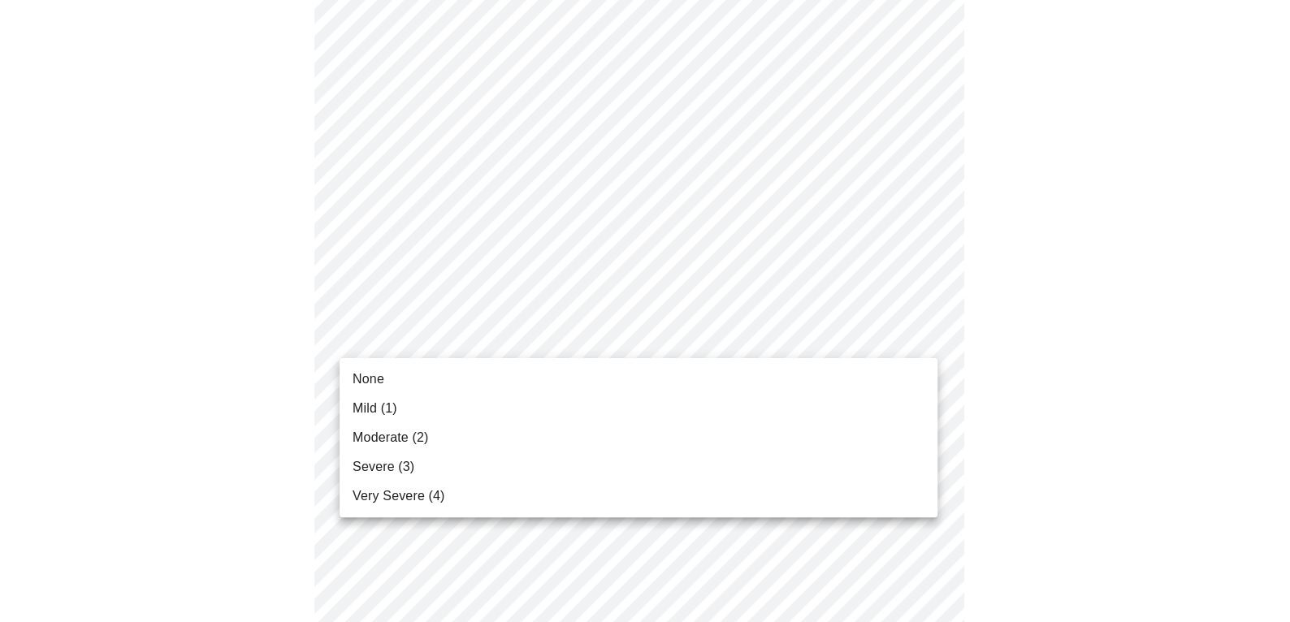
click at [366, 411] on span "Mild (1)" at bounding box center [375, 409] width 45 height 20
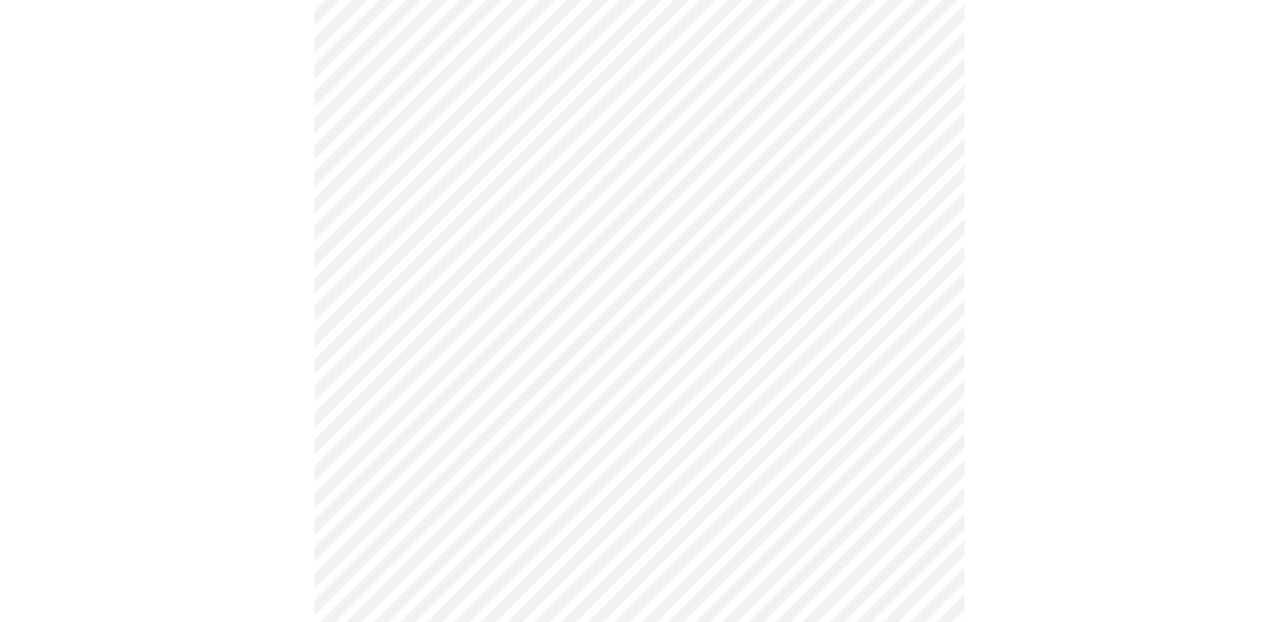
scroll to position [1138, 0]
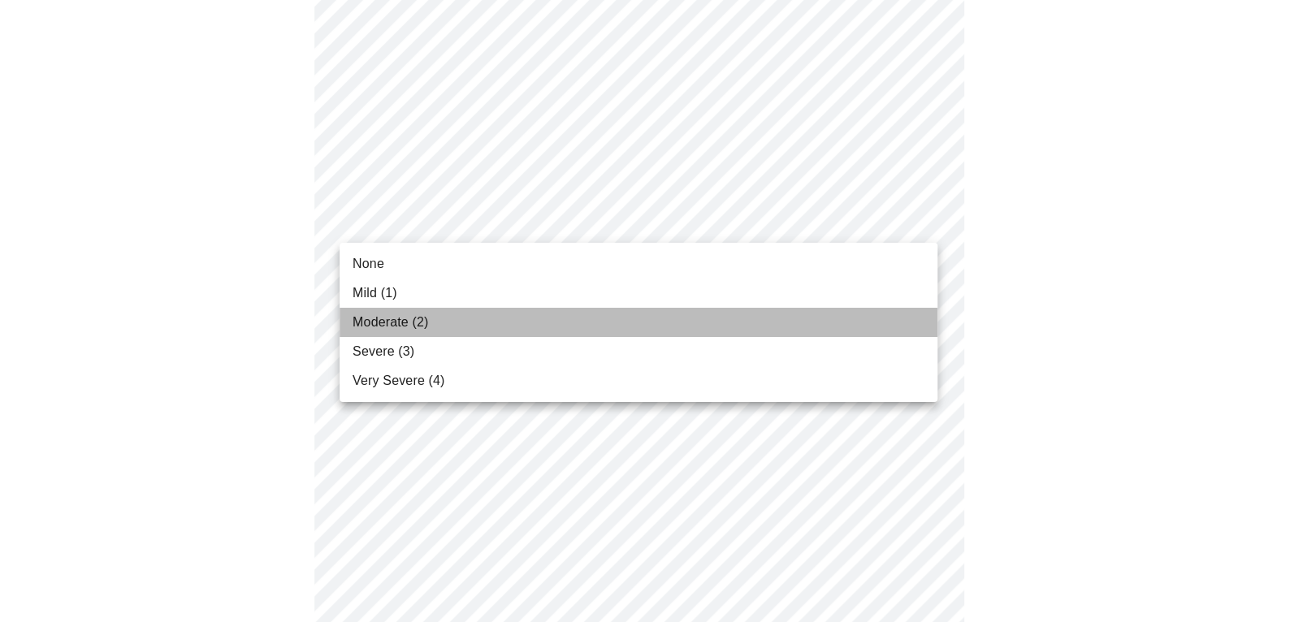
click at [387, 322] on span "Moderate (2)" at bounding box center [391, 323] width 76 height 20
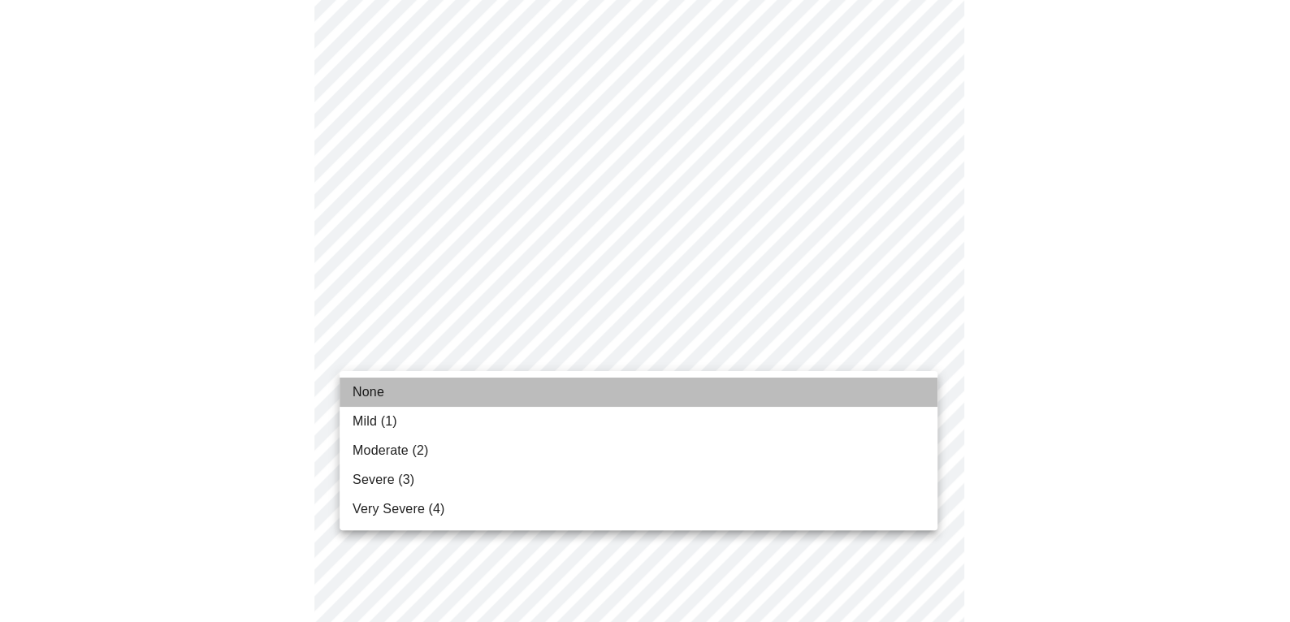
click at [378, 388] on span "None" at bounding box center [369, 393] width 32 height 20
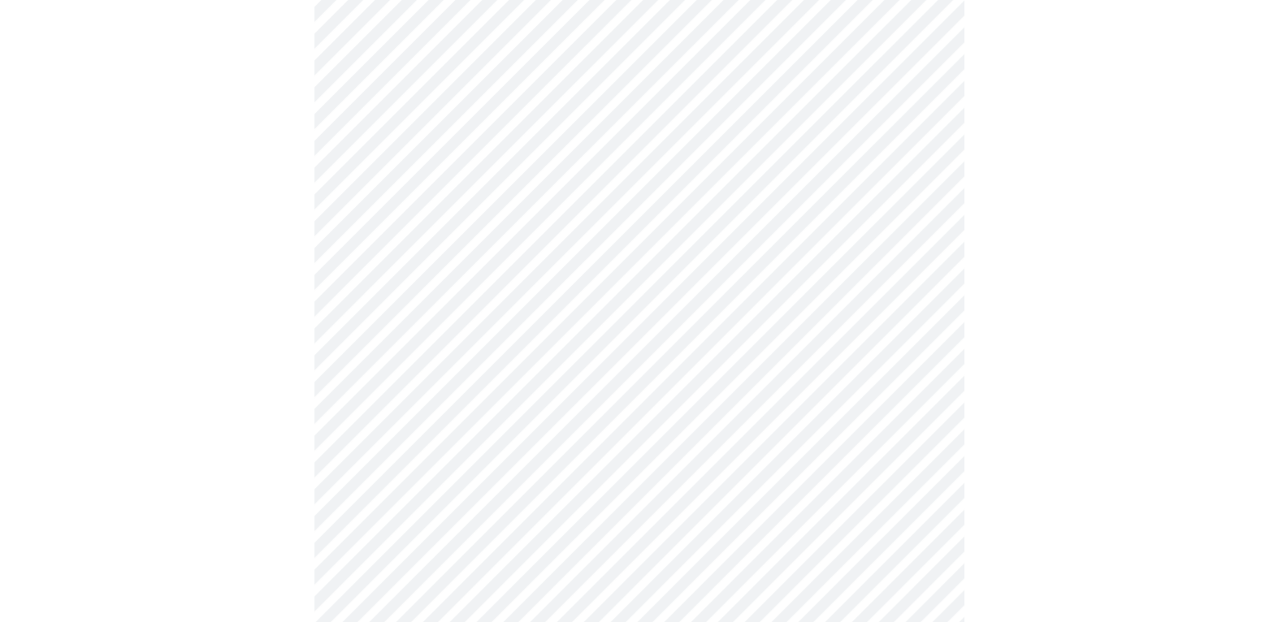
scroll to position [1300, 0]
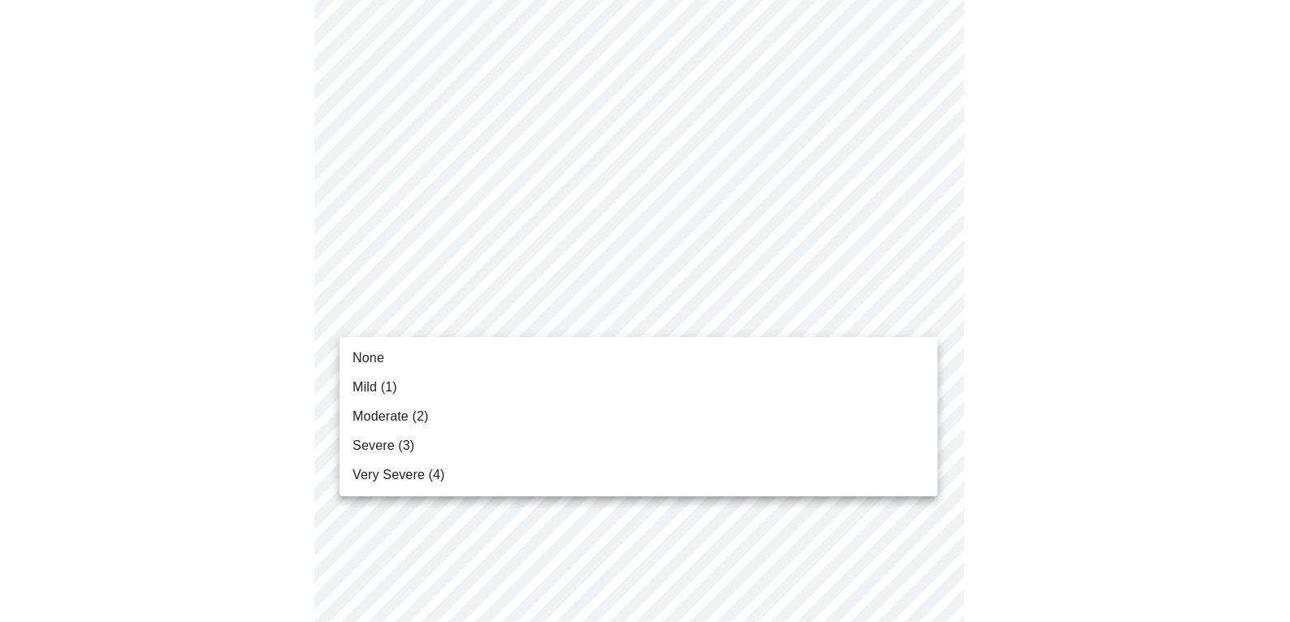
click at [366, 384] on span "Mild (1)" at bounding box center [375, 388] width 45 height 20
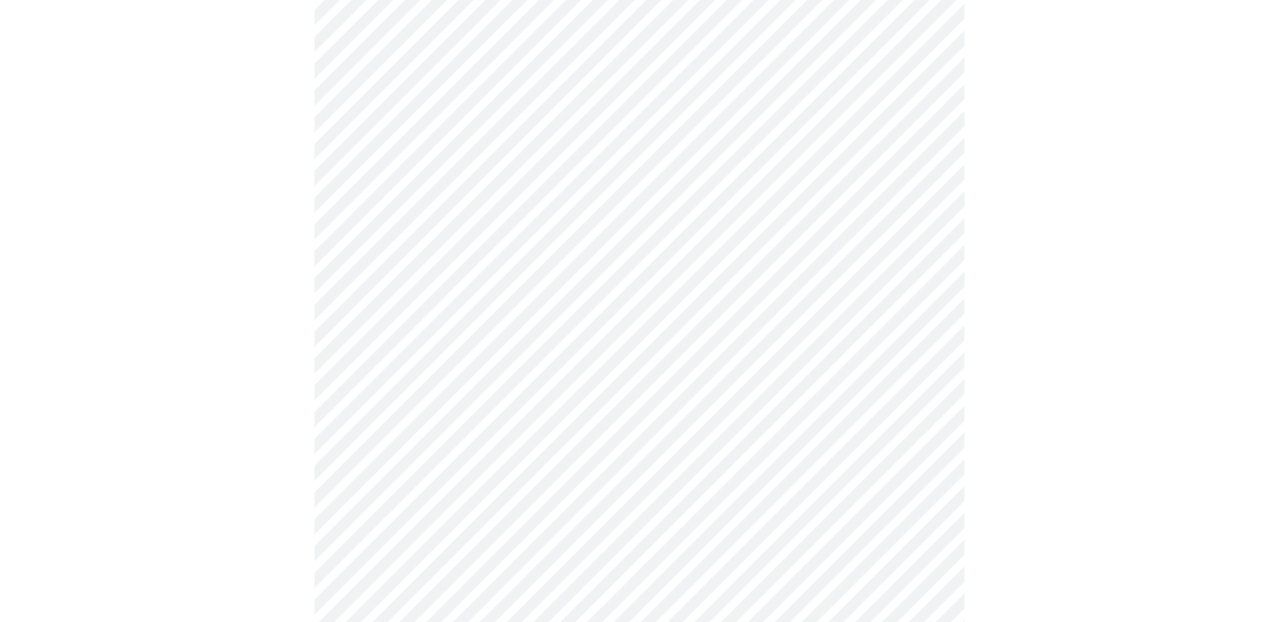
scroll to position [731, 0]
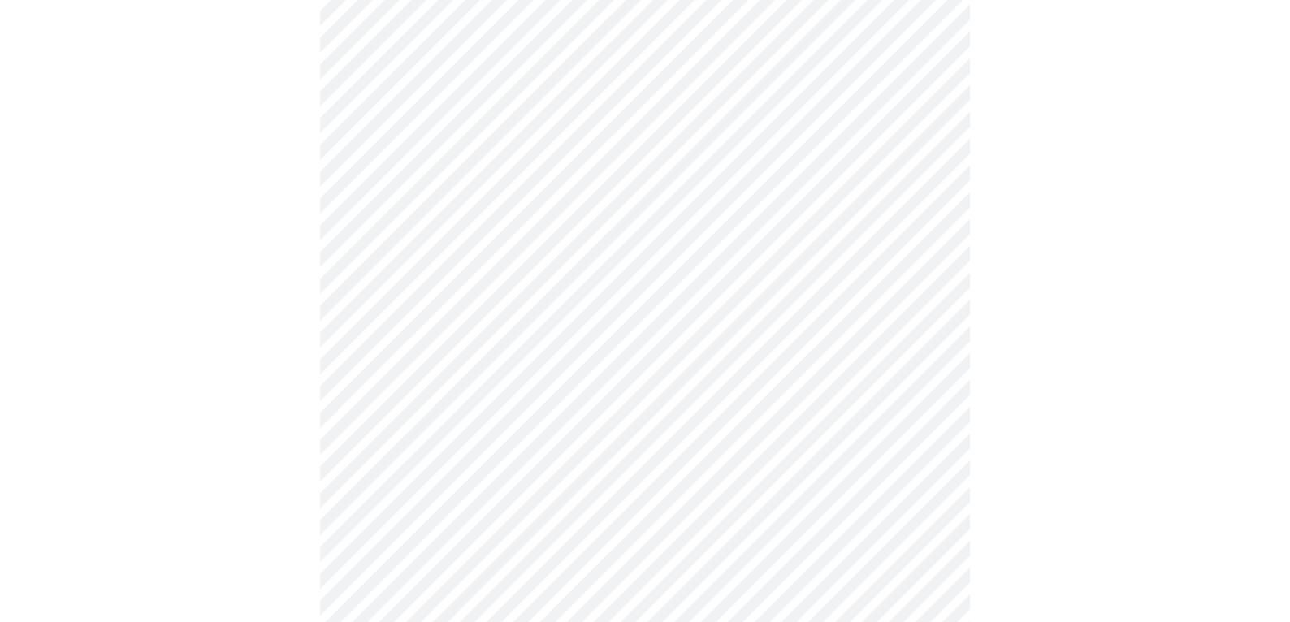
click at [921, 217] on body "MyMenopauseRx Appointments Messaging Labs Uploads Medications Community Refer a…" at bounding box center [645, 241] width 1277 height 1933
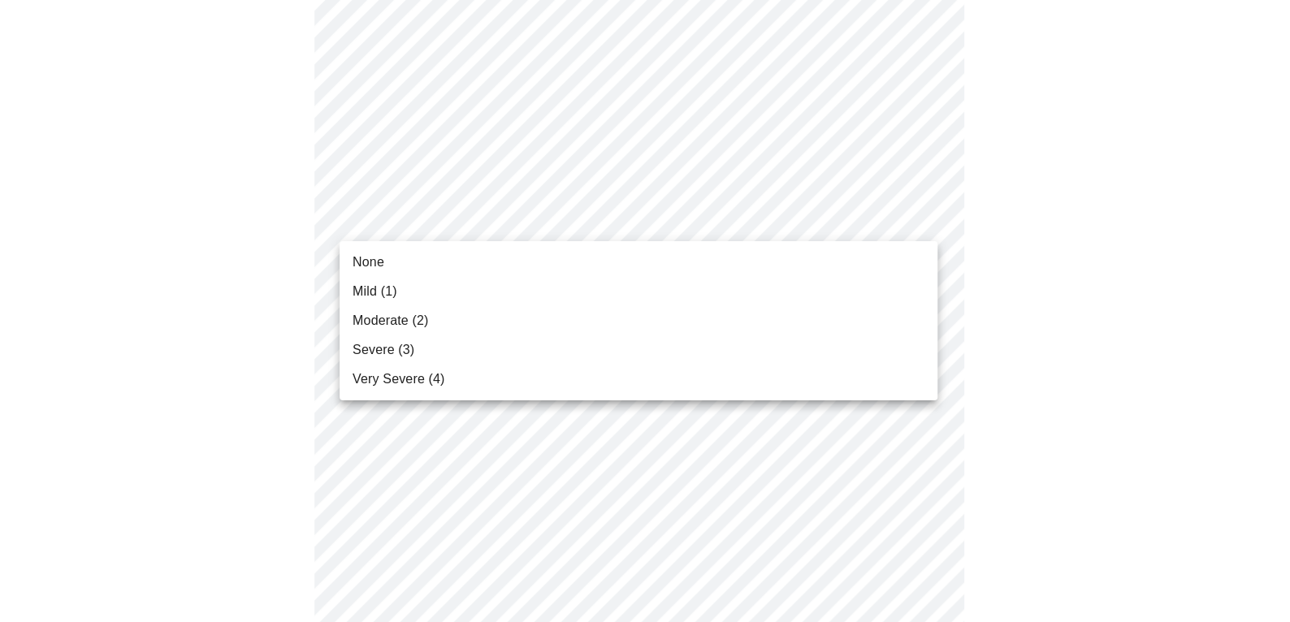
click at [363, 293] on span "Mild (1)" at bounding box center [375, 292] width 45 height 20
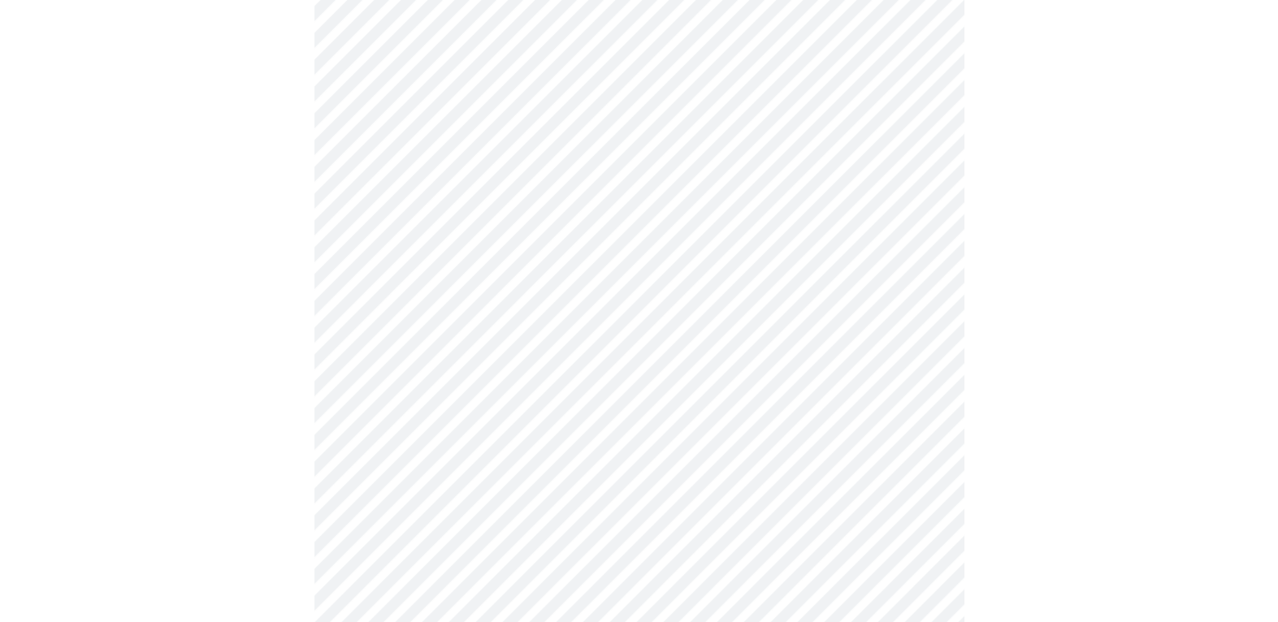
scroll to position [405, 0]
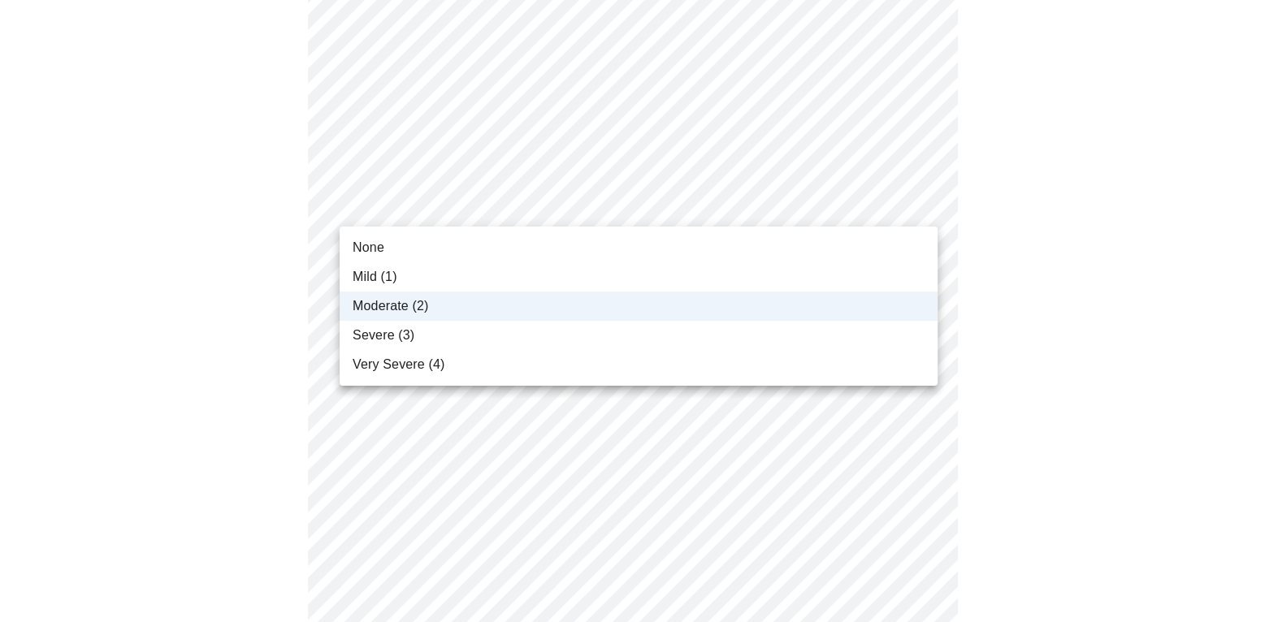
click at [918, 200] on body "MyMenopauseRx Appointments Messaging Labs Uploads Medications Community Refer a…" at bounding box center [639, 556] width 1265 height 1910
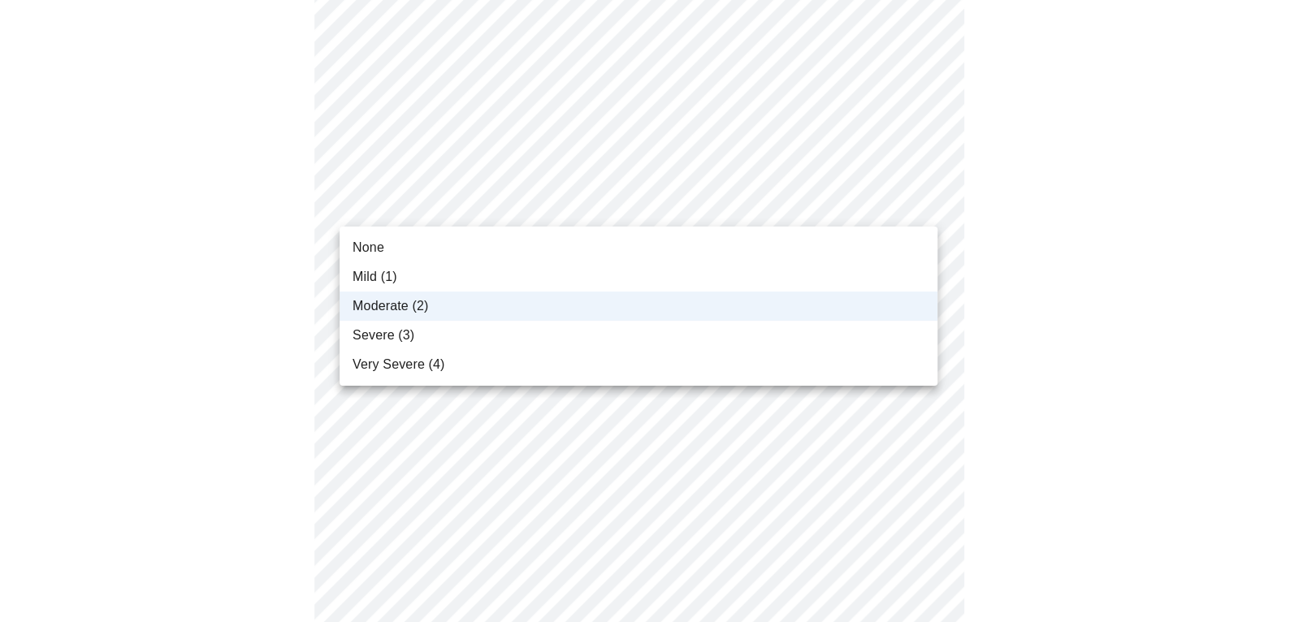
click at [370, 273] on span "Mild (1)" at bounding box center [375, 277] width 45 height 20
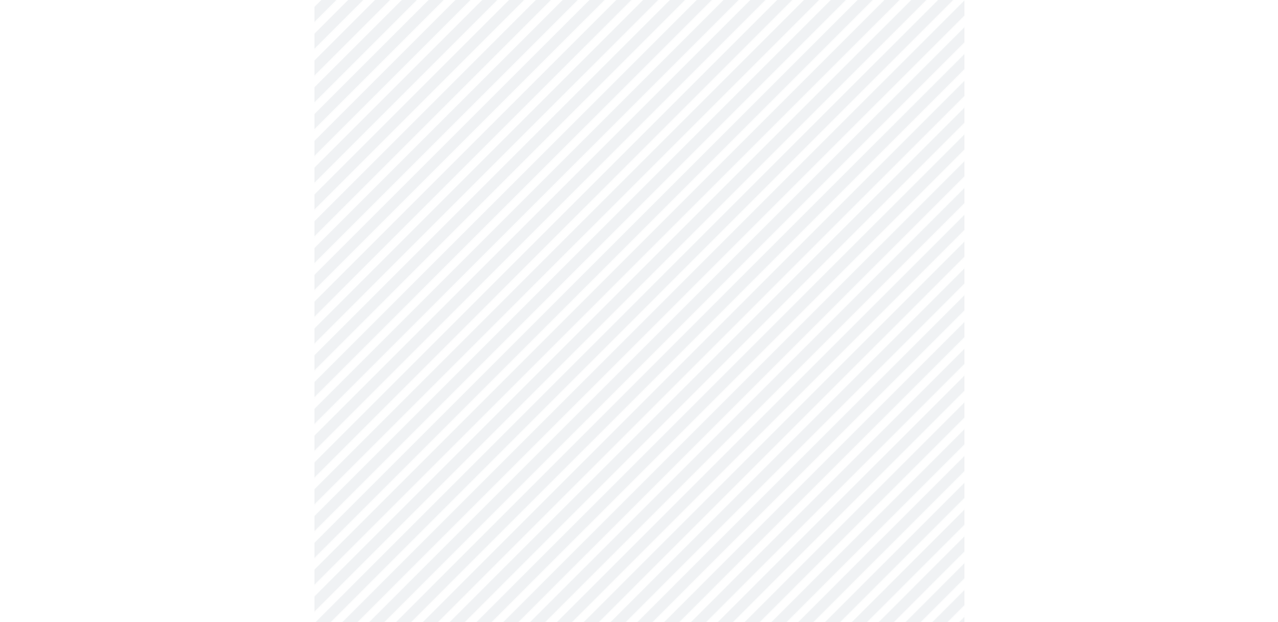
scroll to position [731, 0]
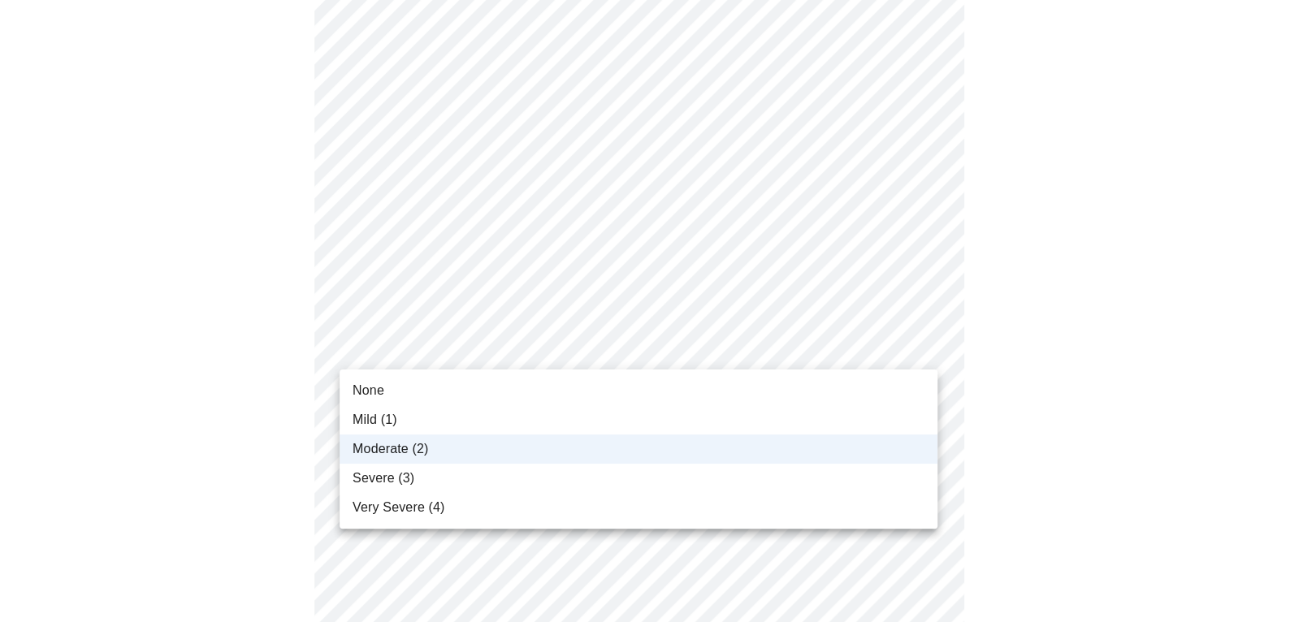
click at [919, 343] on body "MyMenopauseRx Appointments Messaging Labs Uploads Medications Community Refer a…" at bounding box center [645, 230] width 1277 height 1910
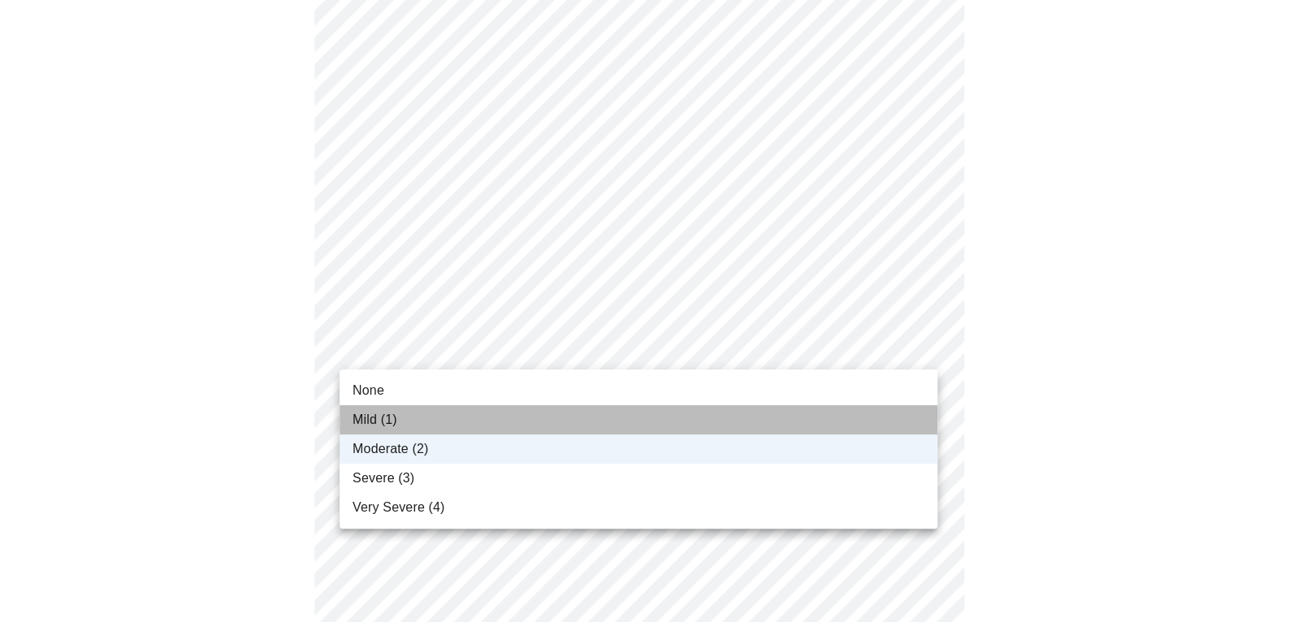
drag, startPoint x: 371, startPoint y: 424, endPoint x: 379, endPoint y: 415, distance: 12.1
click at [374, 418] on span "Mild (1)" at bounding box center [375, 420] width 45 height 20
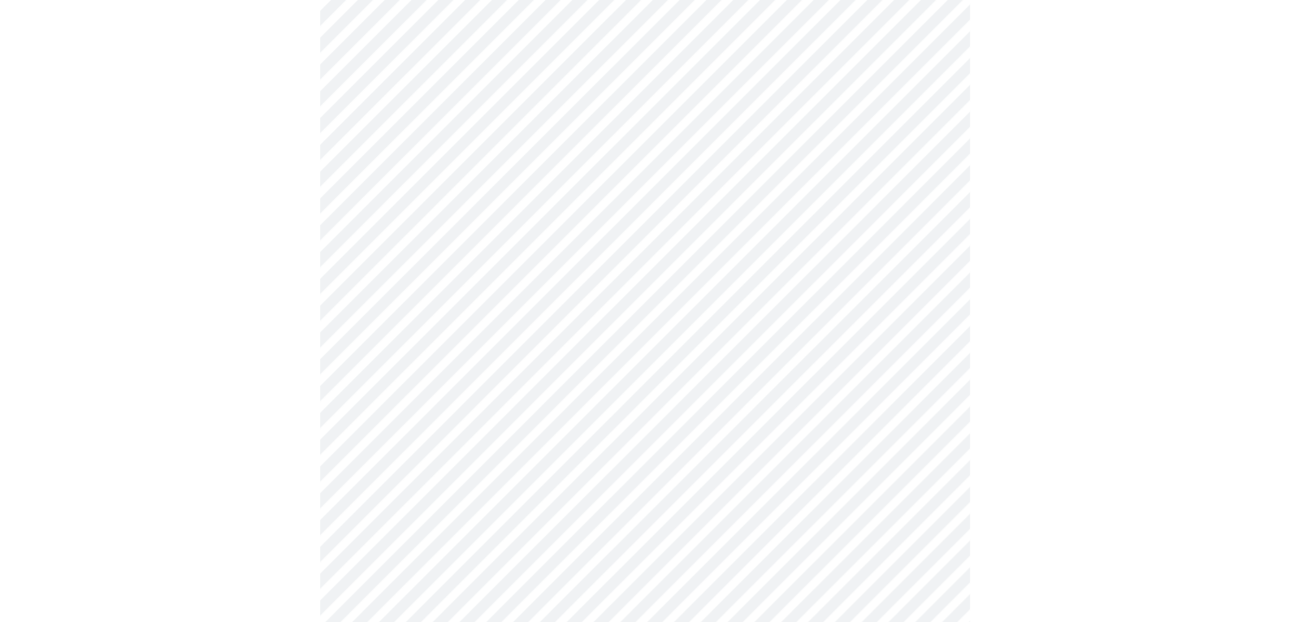
click at [920, 254] on body "MyMenopauseRx Appointments Messaging Labs Uploads Medications Community Refer a…" at bounding box center [645, 75] width 1277 height 1601
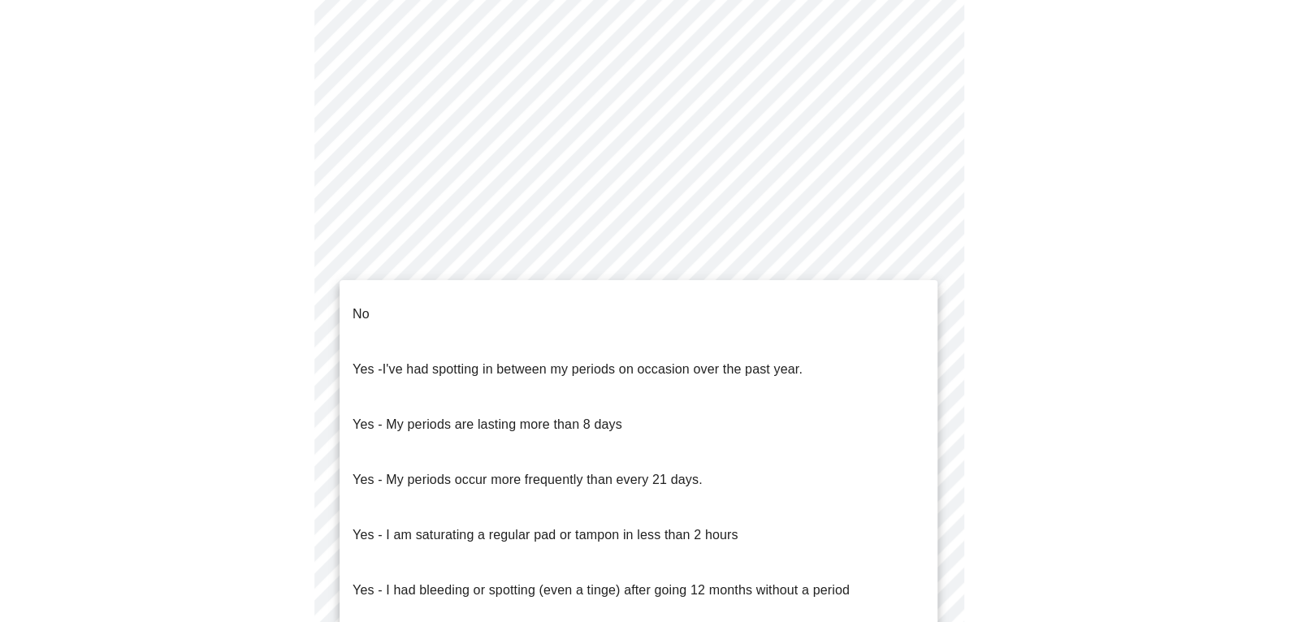
click at [431, 581] on p "Yes - I had bleeding or spotting (even a tinge) after going 12 months without a…" at bounding box center [601, 591] width 497 height 20
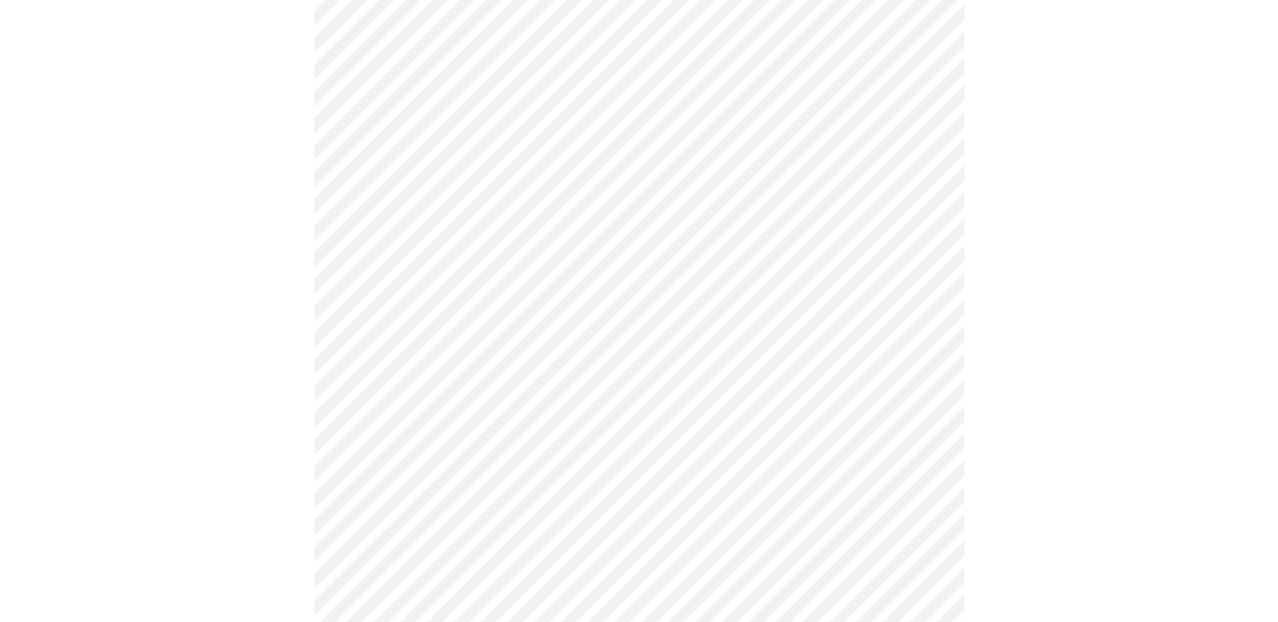
click at [917, 375] on body "MyMenopauseRx Appointments Messaging Labs Uploads Medications Community Refer a…" at bounding box center [639, 71] width 1265 height 1592
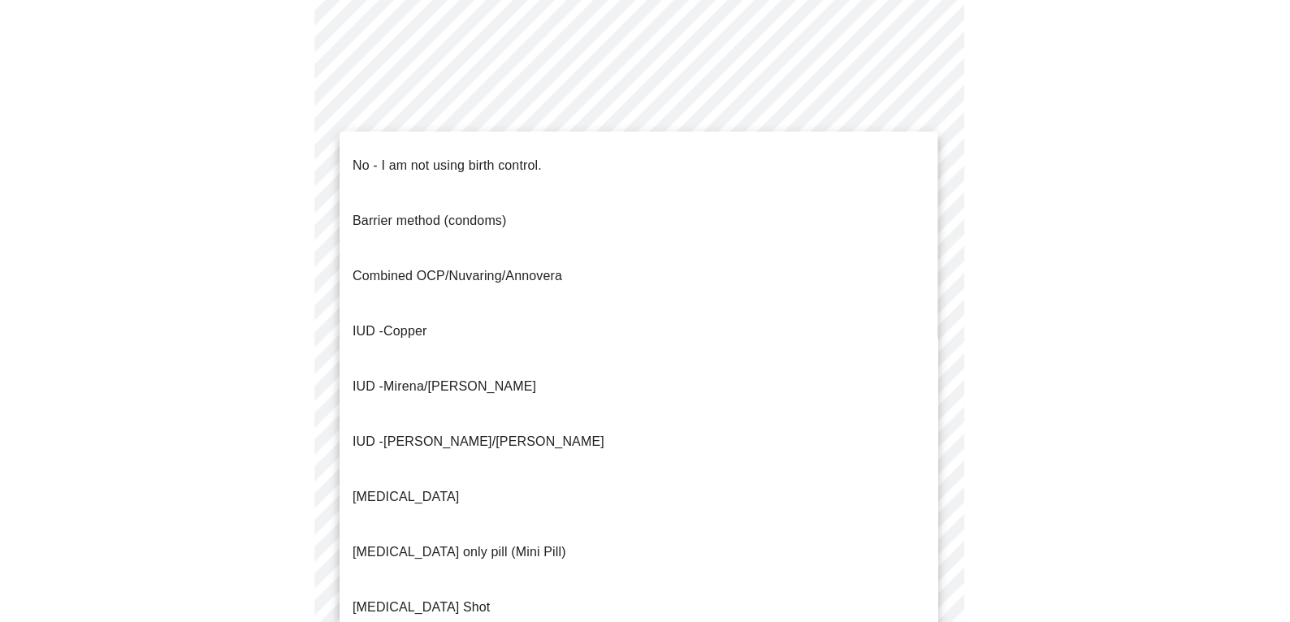
click at [397, 156] on p "No - I am not using birth control." at bounding box center [447, 166] width 189 height 20
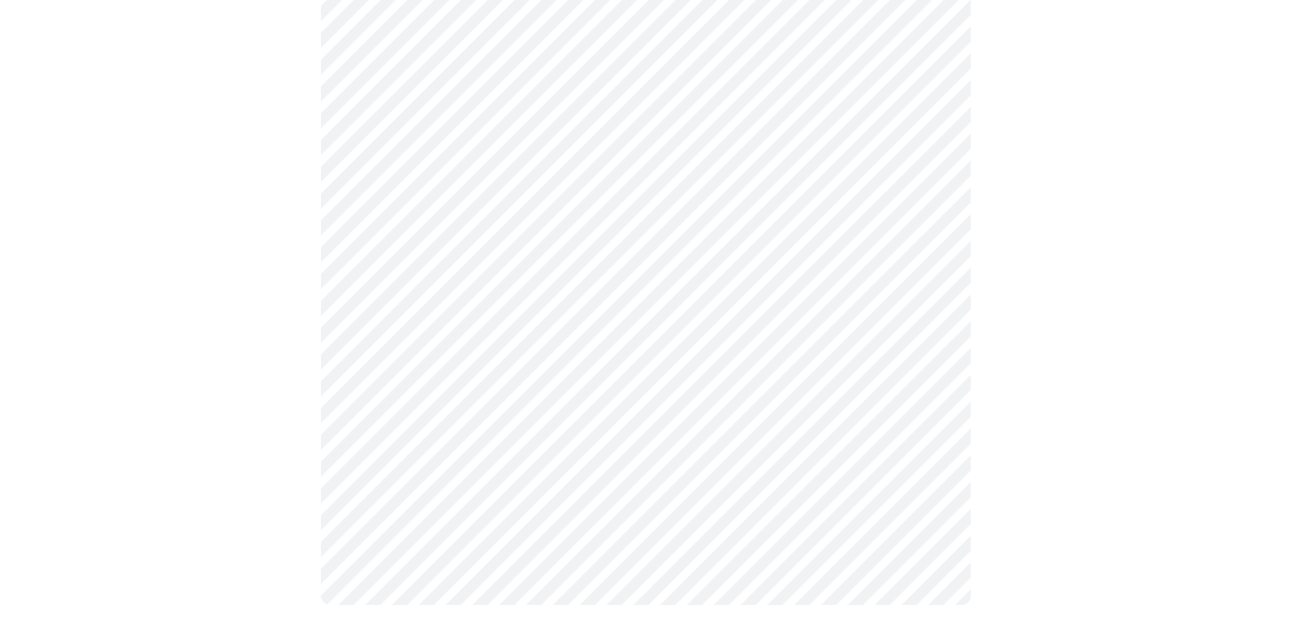
scroll to position [959, 0]
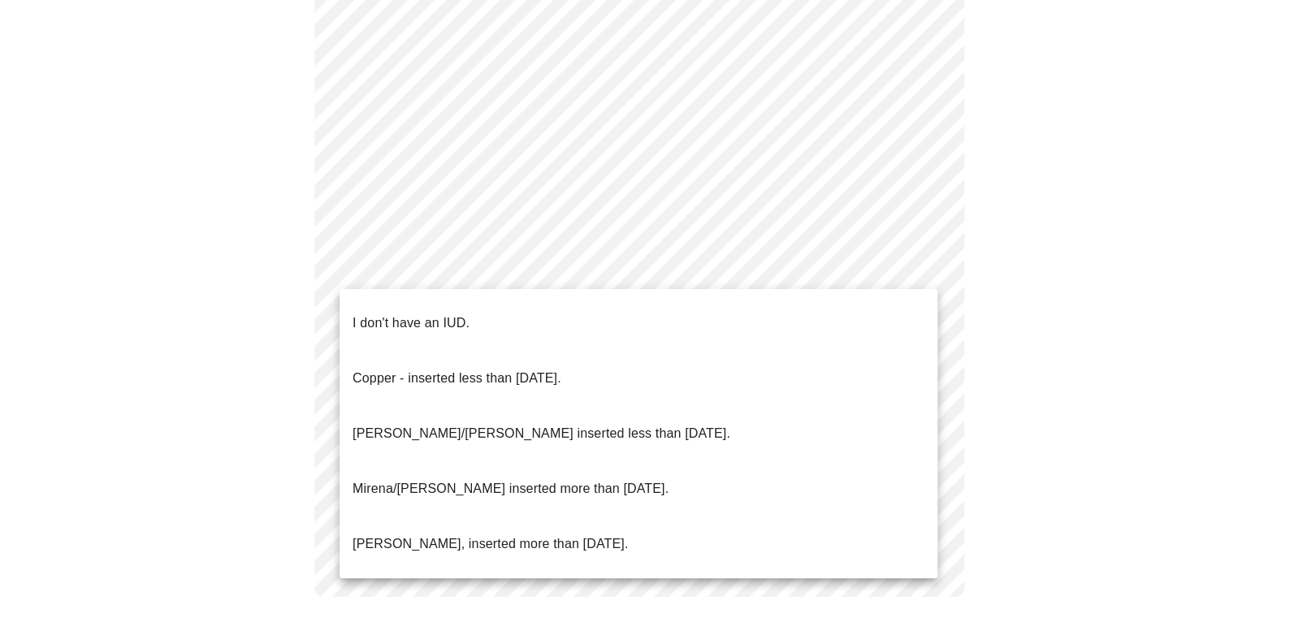
click at [392, 314] on p "I don't have an IUD." at bounding box center [411, 324] width 117 height 20
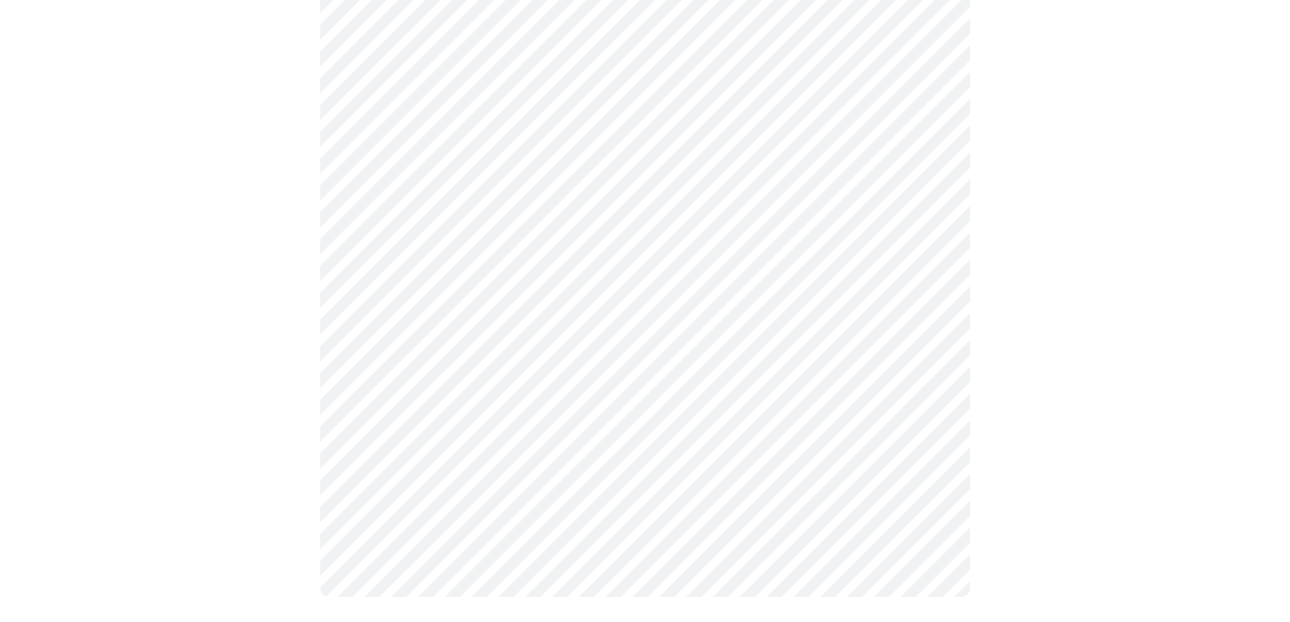
scroll to position [950, 0]
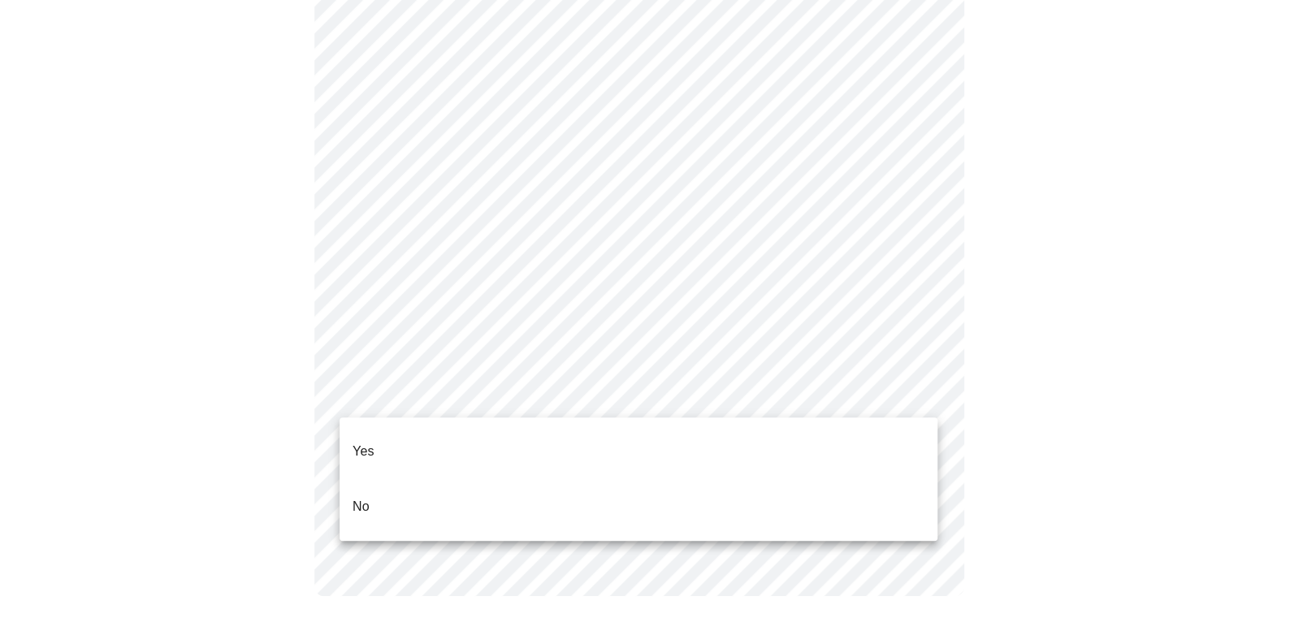
click at [371, 484] on li "No" at bounding box center [639, 506] width 598 height 55
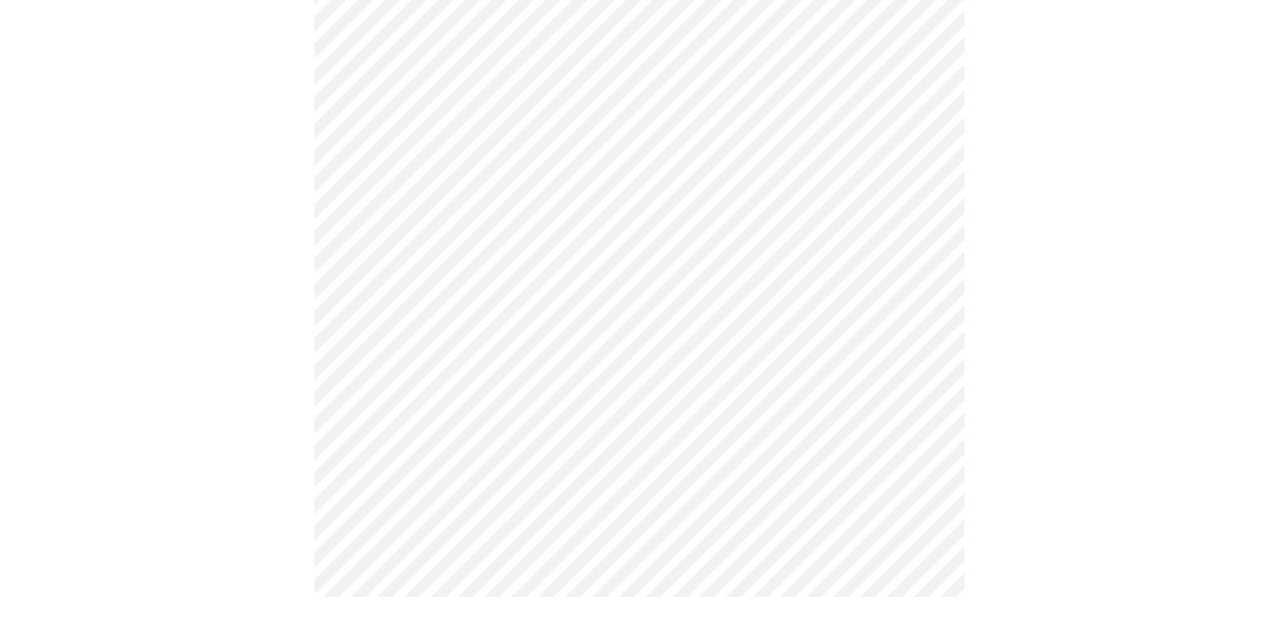
scroll to position [0, 0]
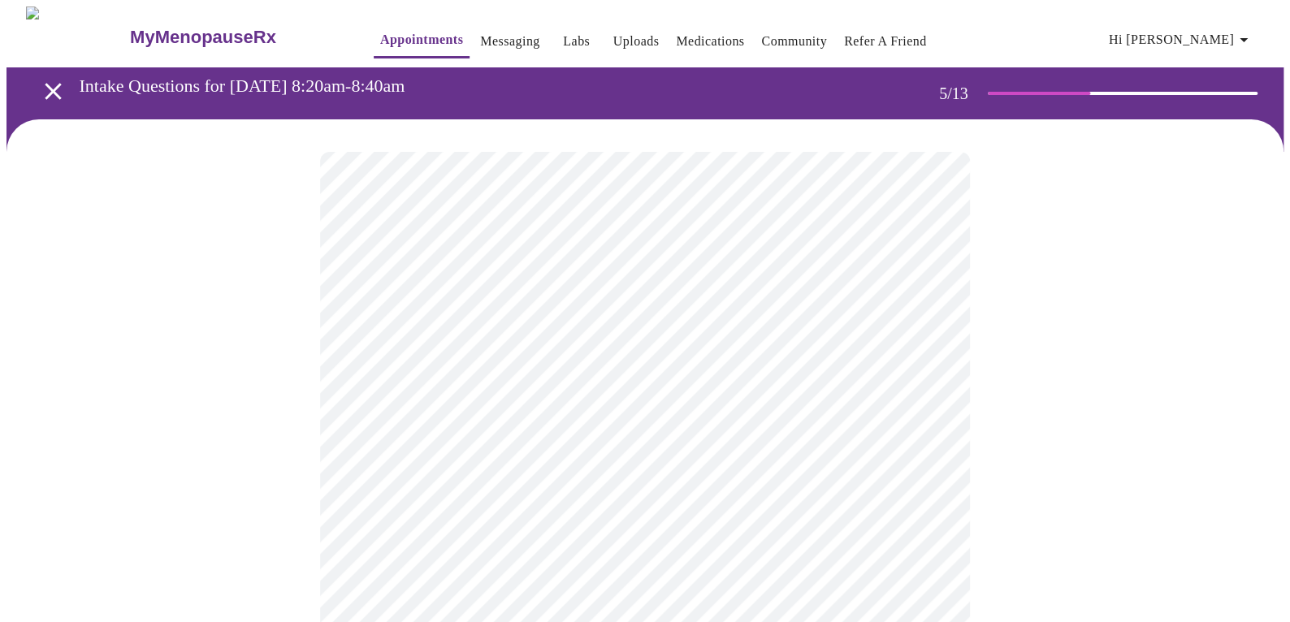
click at [921, 427] on body "MyMenopauseRx Appointments Messaging Labs Uploads Medications Community Refer a…" at bounding box center [645, 607] width 1277 height 1200
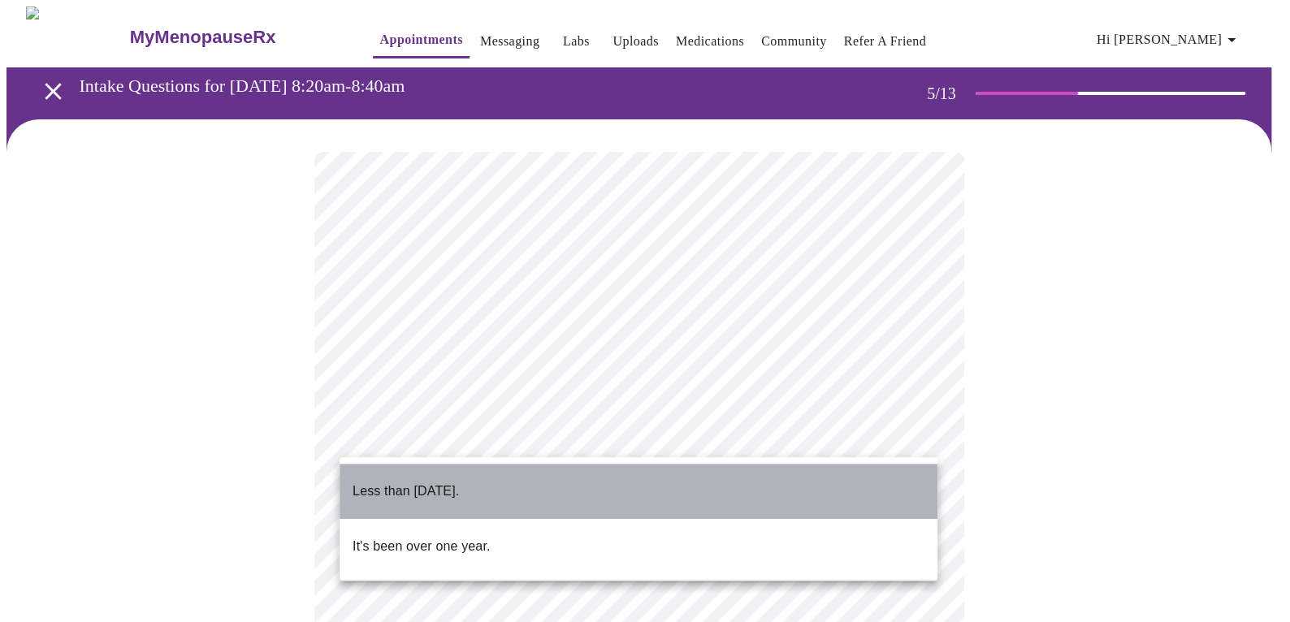
click at [402, 482] on p "Less than [DATE]." at bounding box center [406, 492] width 106 height 20
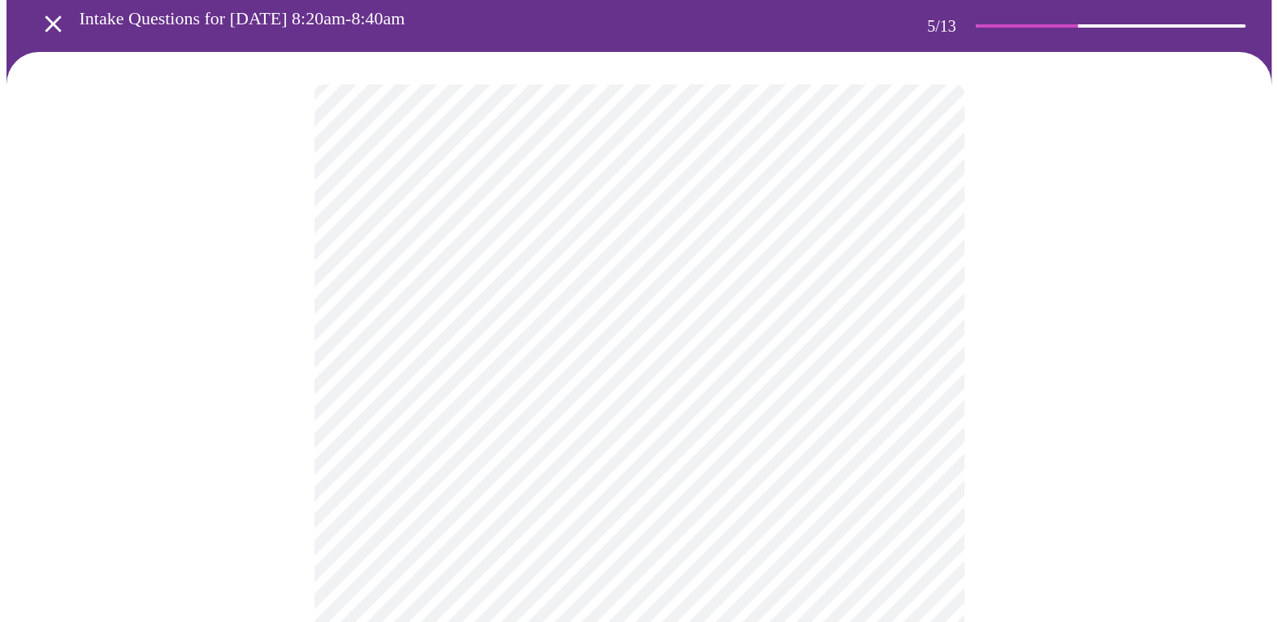
scroll to position [163, 0]
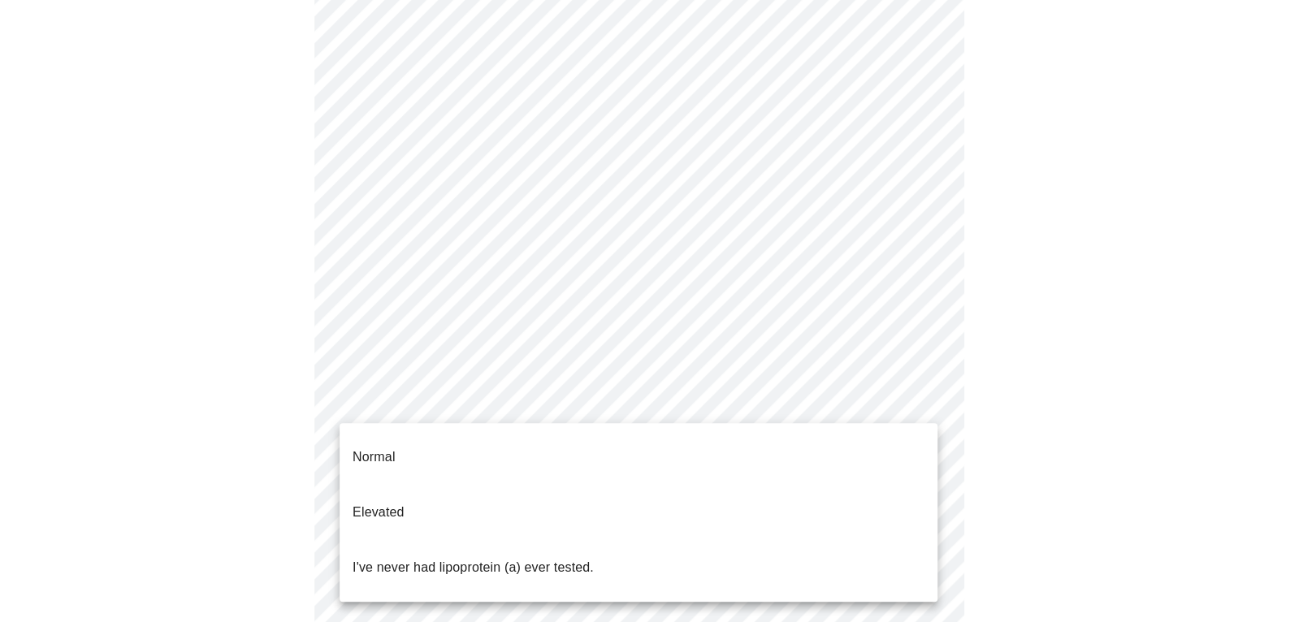
click at [925, 399] on body "MyMenopauseRx Appointments Messaging Labs Uploads Medications Community Refer a…" at bounding box center [645, 444] width 1277 height 1200
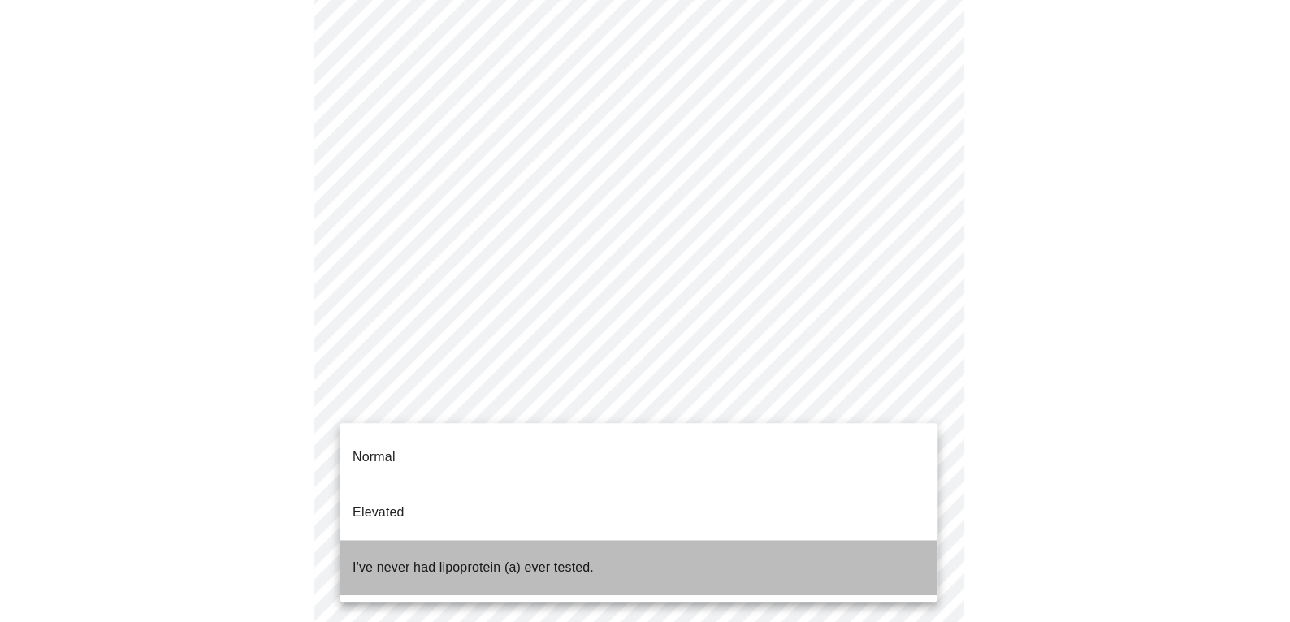
click at [553, 558] on p "I've never had lipoprotein (a) ever tested." at bounding box center [473, 568] width 241 height 20
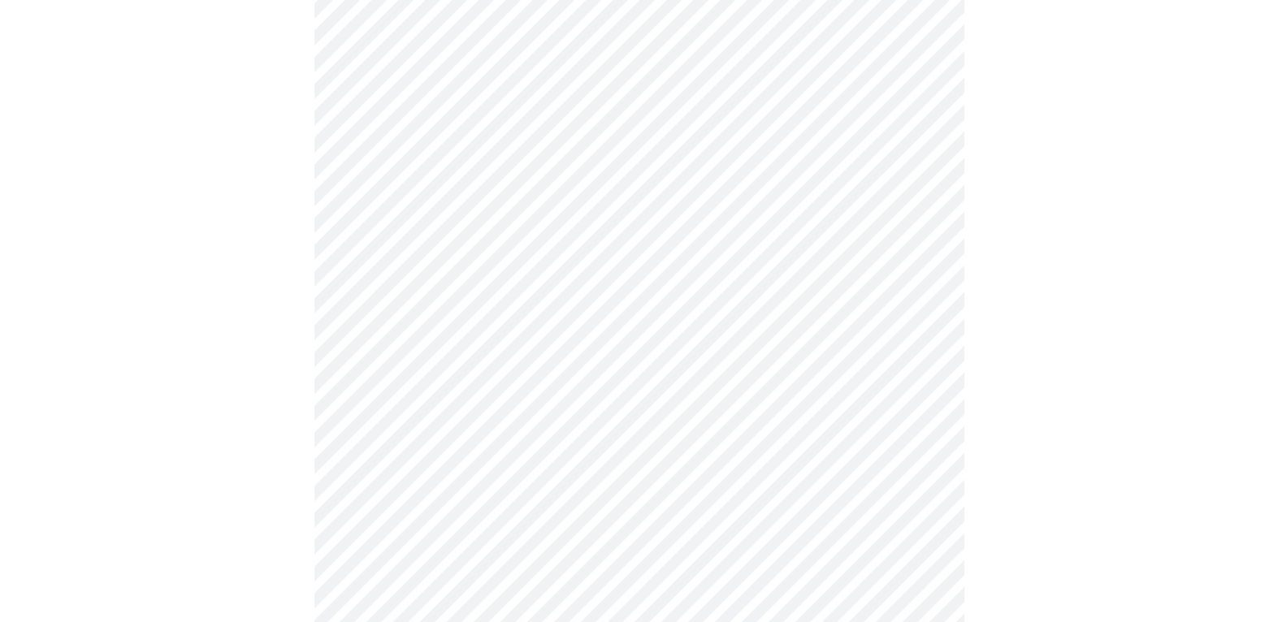
scroll to position [325, 0]
click at [1006, 421] on div at bounding box center [639, 332] width 1265 height 1077
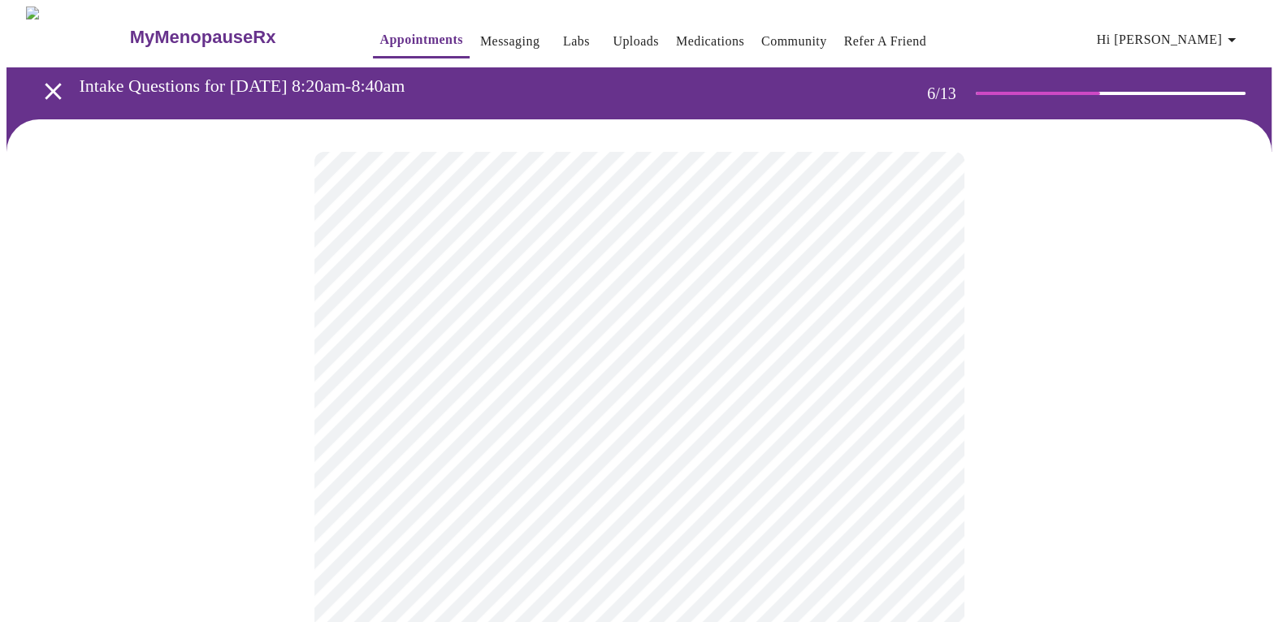
click at [1000, 364] on div at bounding box center [639, 491] width 1265 height 744
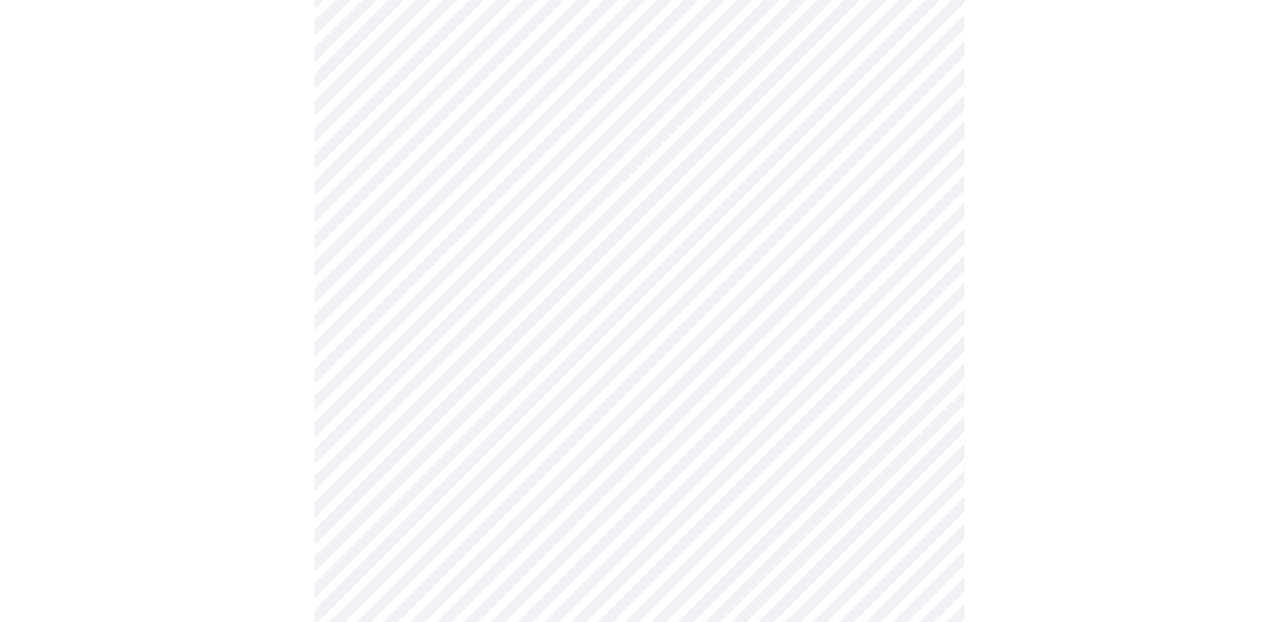
scroll to position [4144, 0]
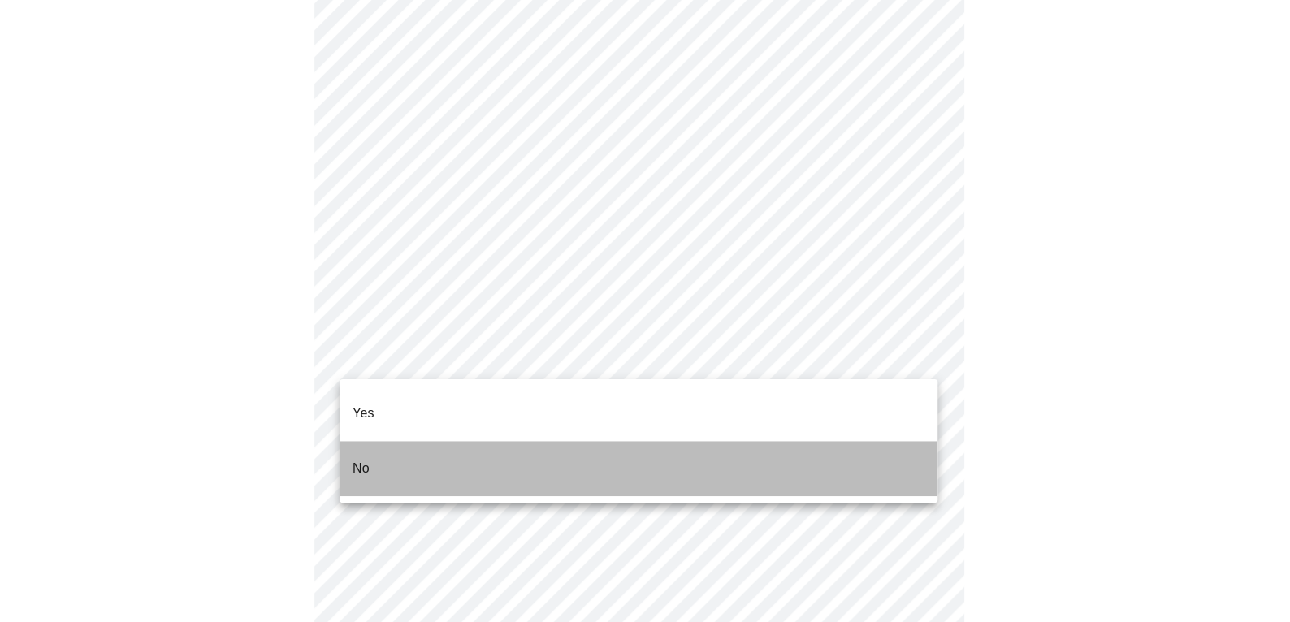
click at [366, 459] on p "No" at bounding box center [361, 469] width 17 height 20
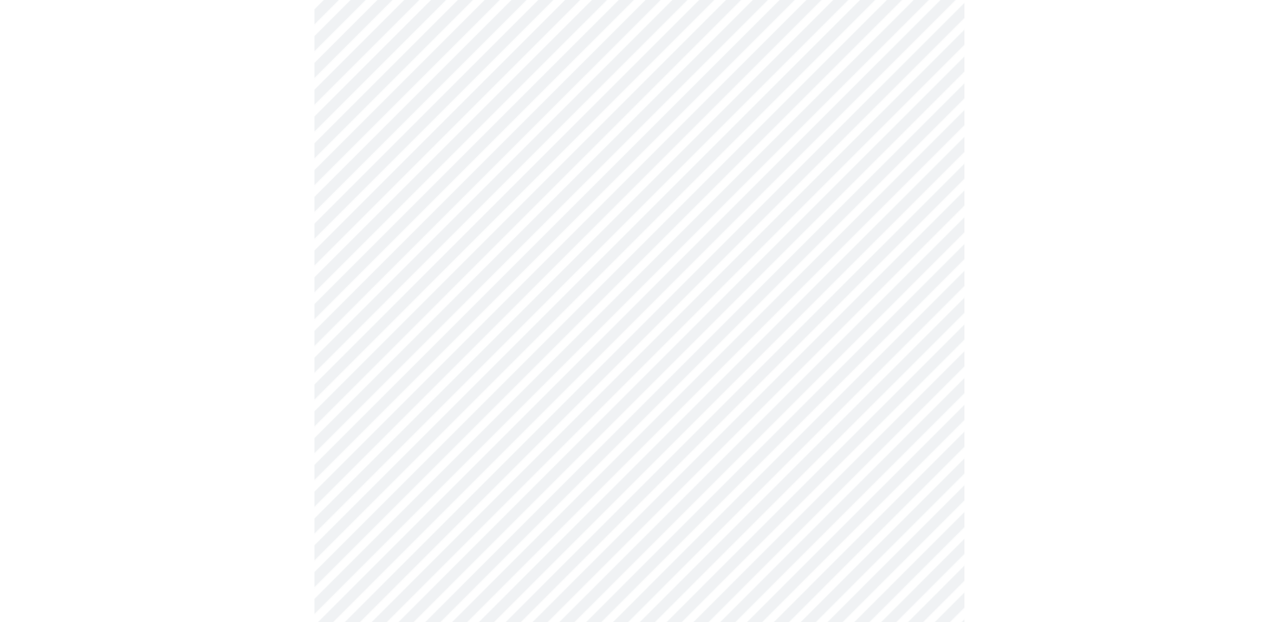
scroll to position [0, 0]
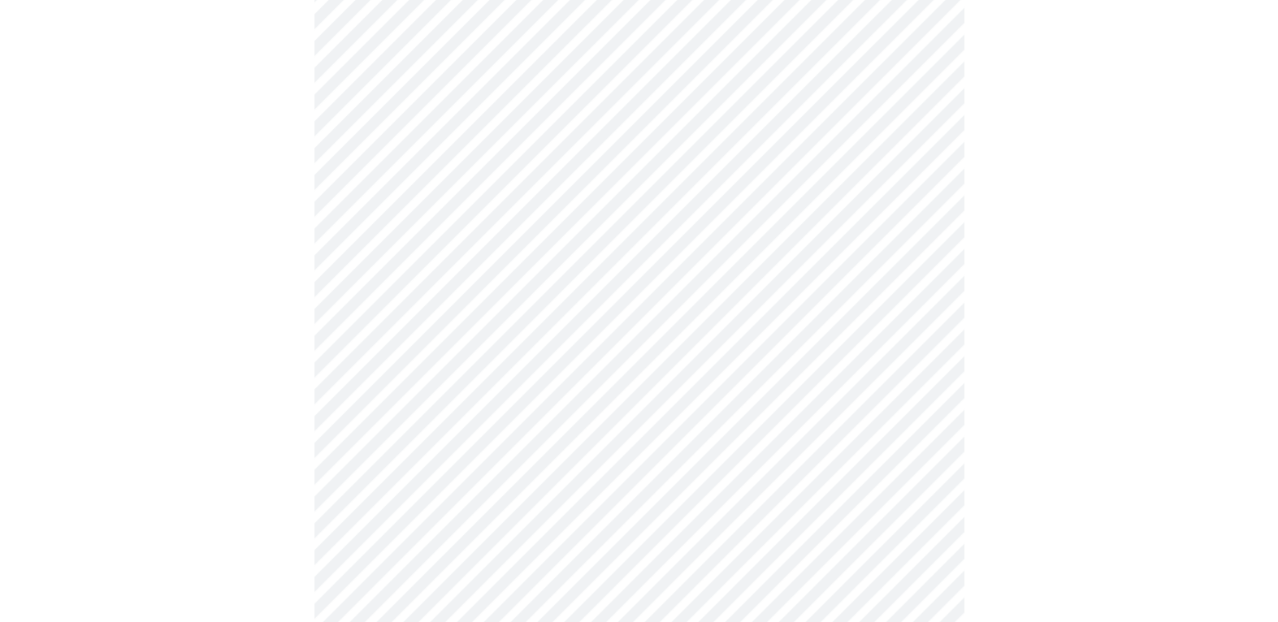
scroll to position [1381, 0]
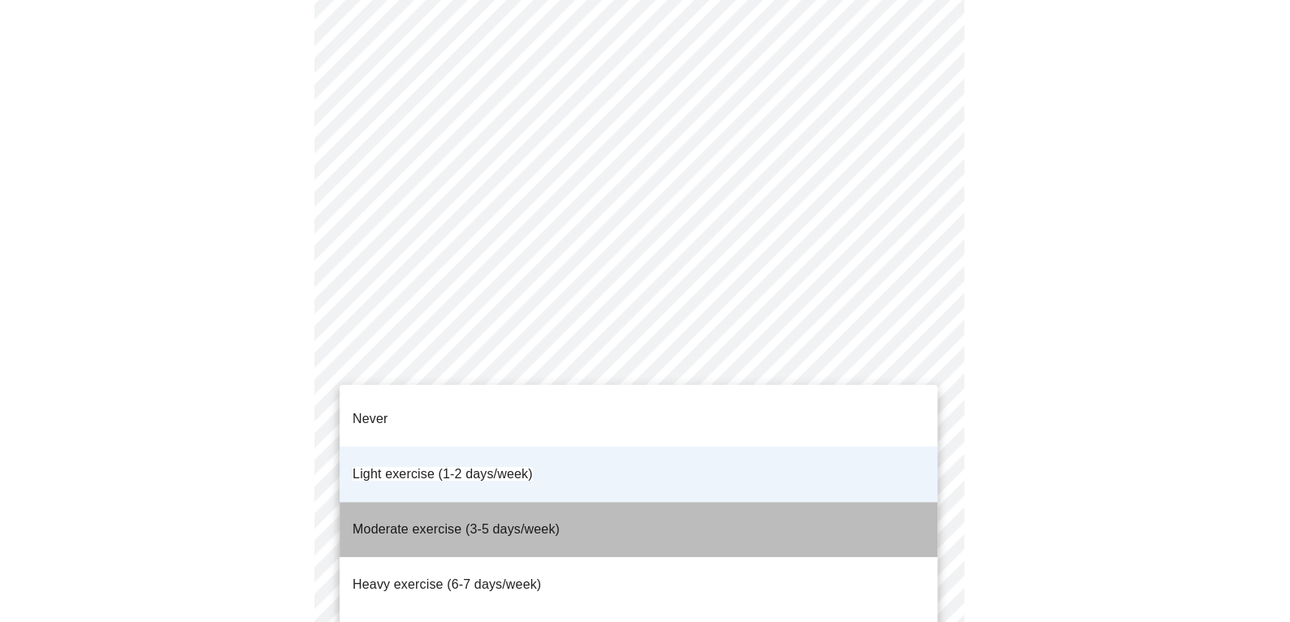
click at [474, 522] on span "Moderate exercise (3-5 days/week)" at bounding box center [456, 529] width 207 height 14
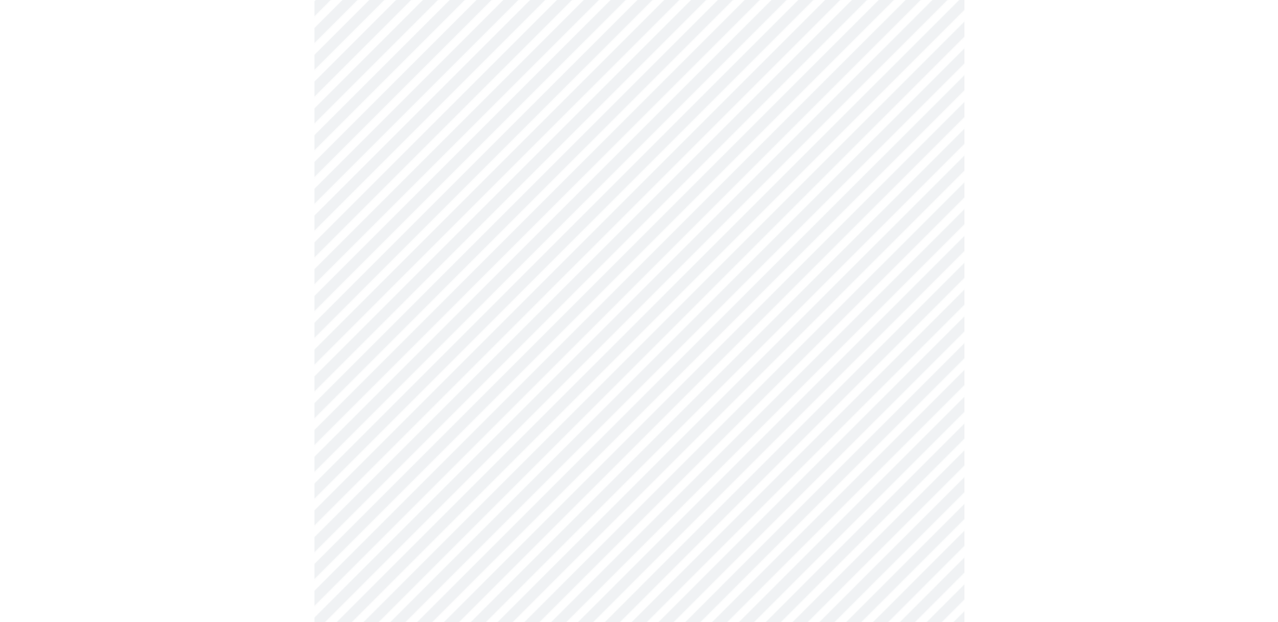
scroll to position [894, 0]
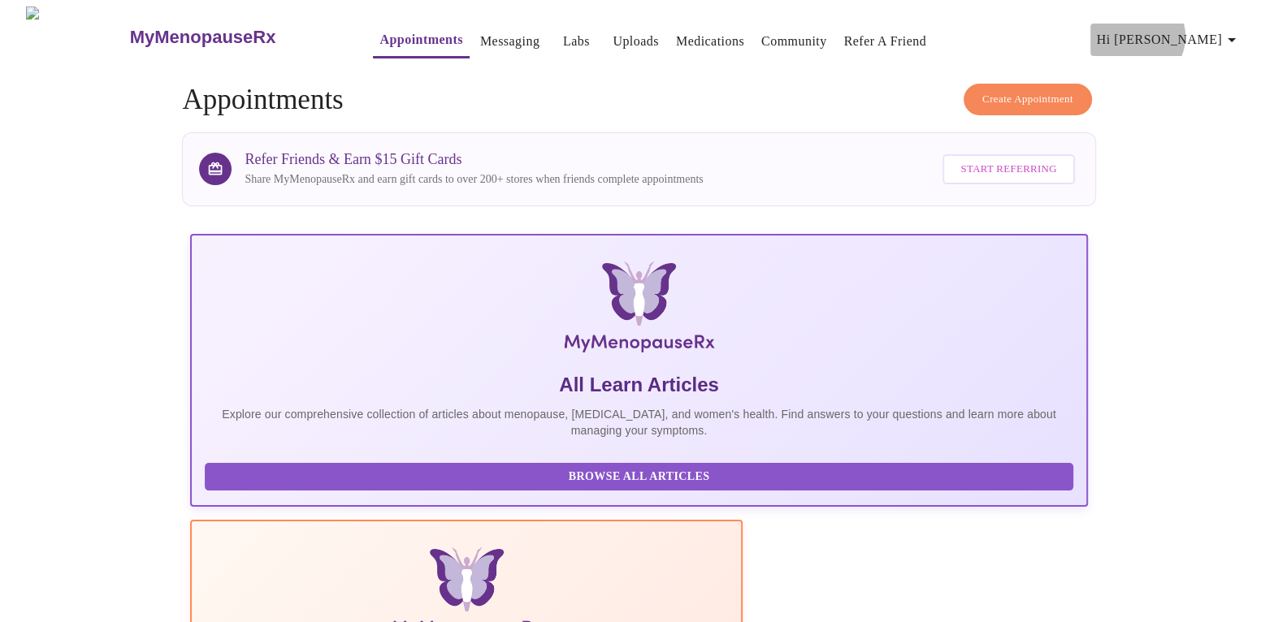
click at [1208, 30] on span "Hi [PERSON_NAME]" at bounding box center [1169, 39] width 145 height 23
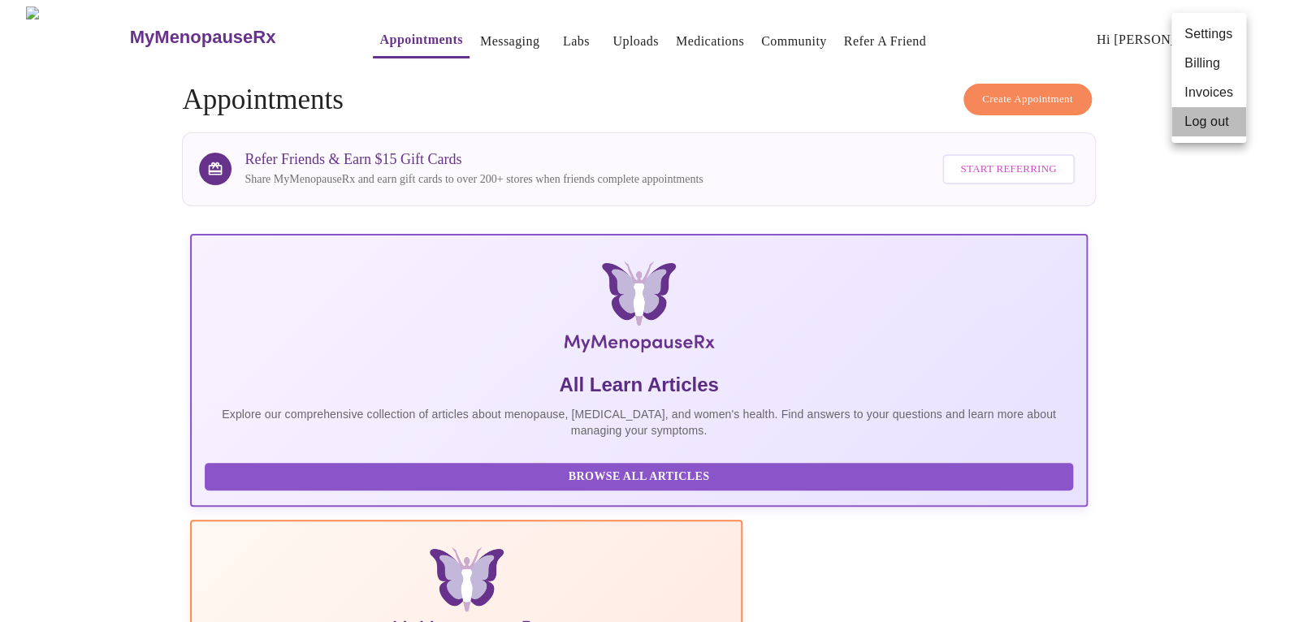
click at [1195, 117] on li "Log out" at bounding box center [1209, 121] width 75 height 29
